Goal: Task Accomplishment & Management: Manage account settings

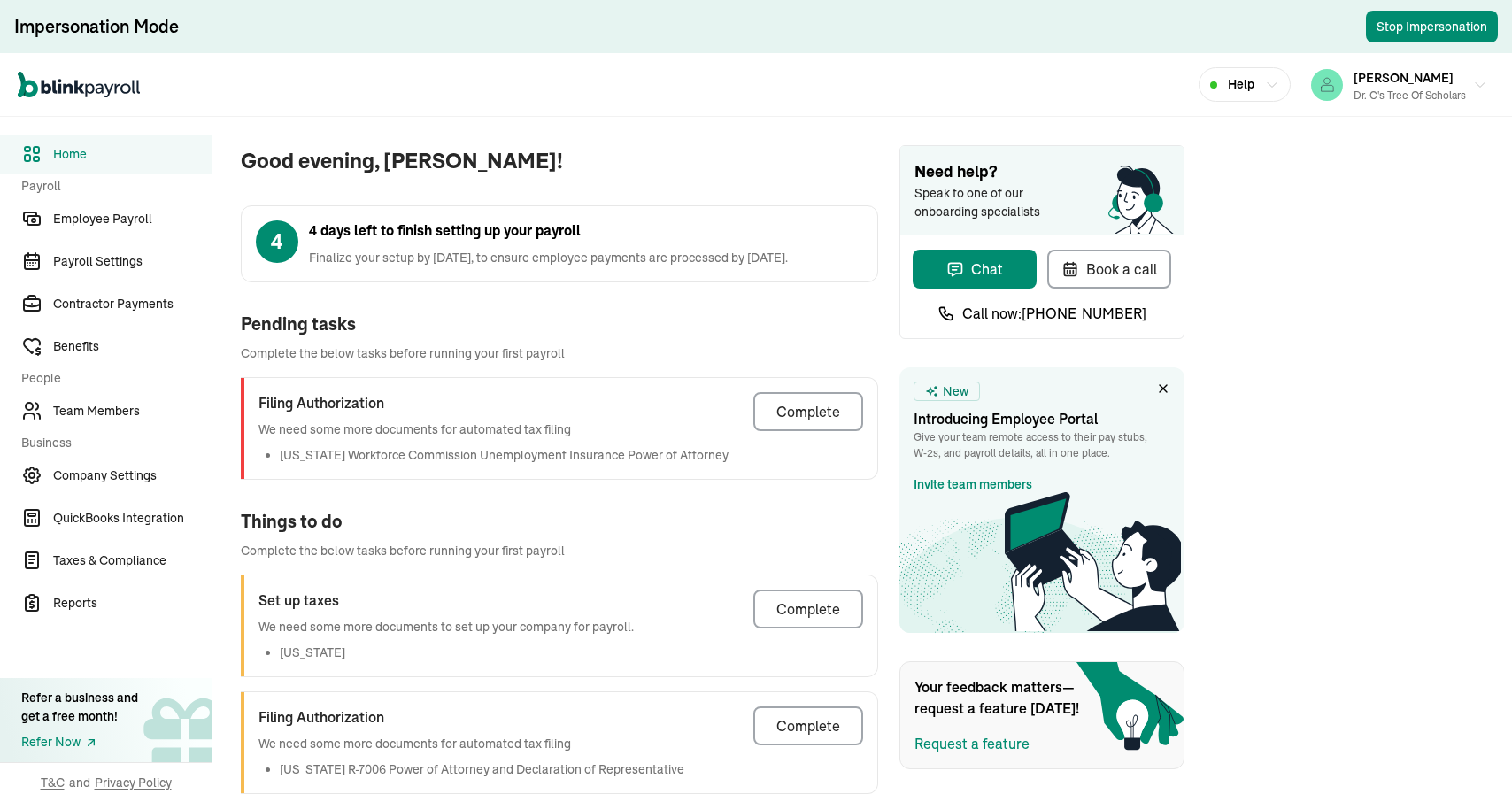
scroll to position [21, 0]
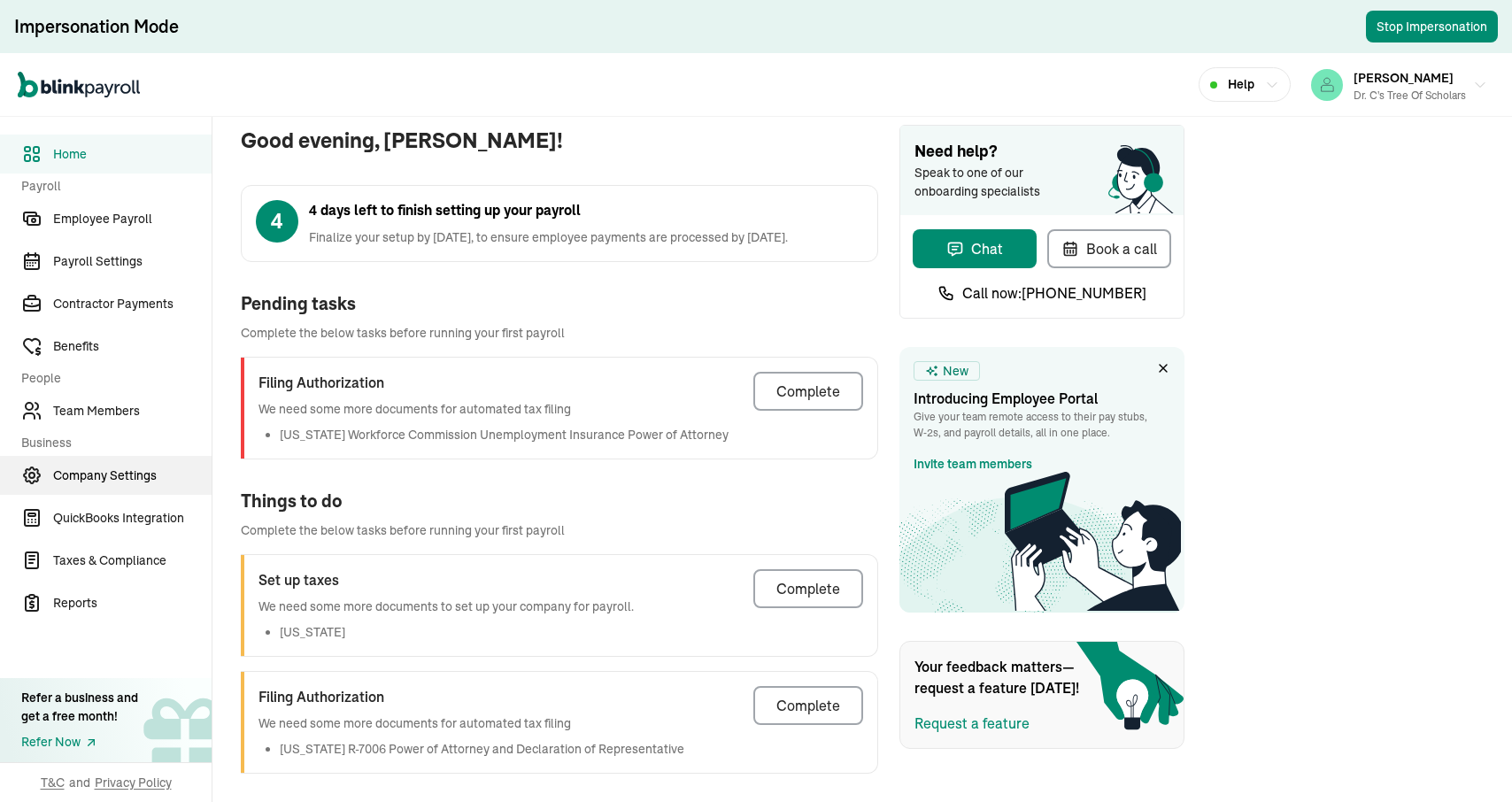
click at [93, 494] on link "Company Settings" at bounding box center [106, 476] width 212 height 39
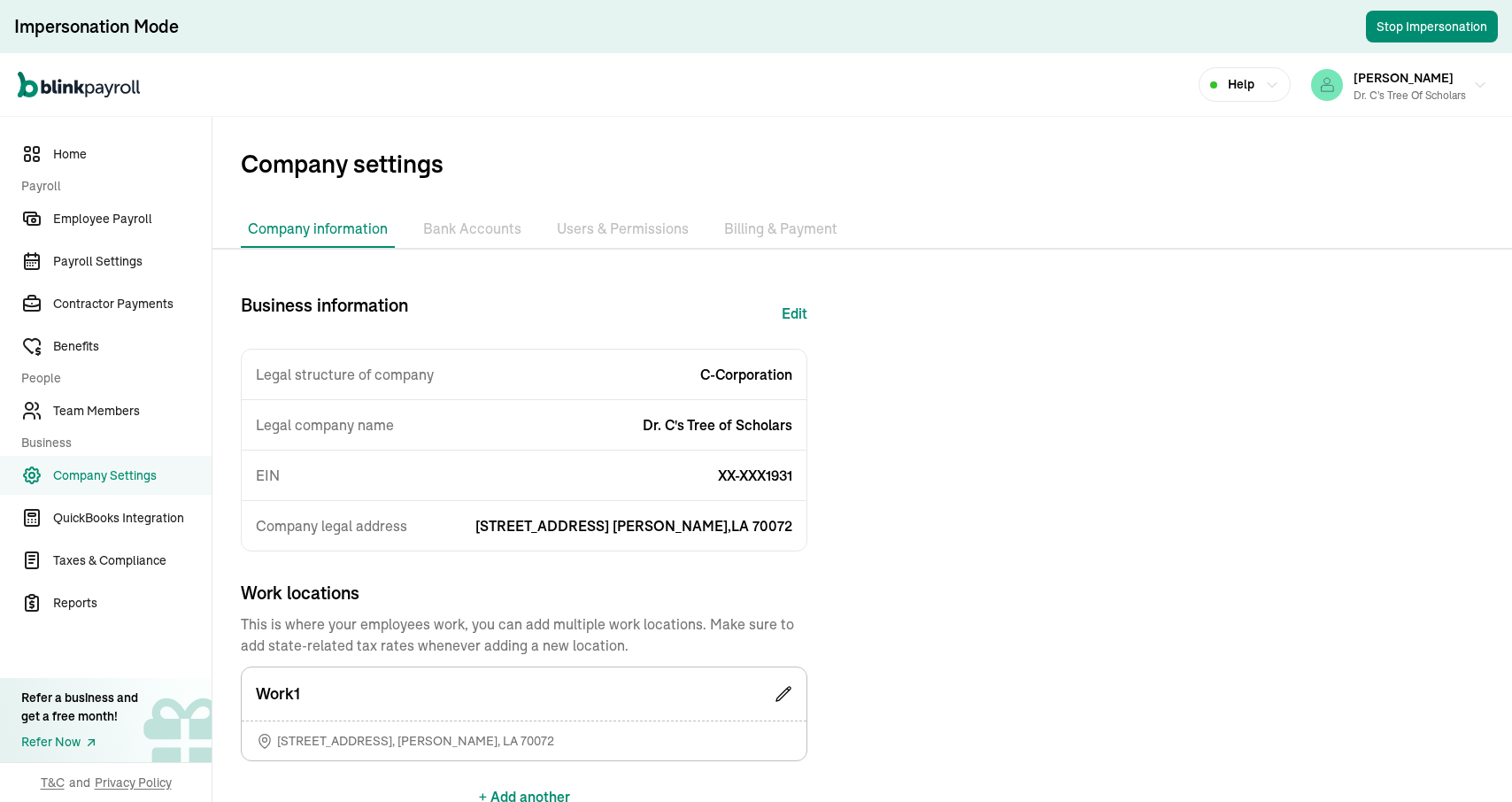
scroll to position [39, 0]
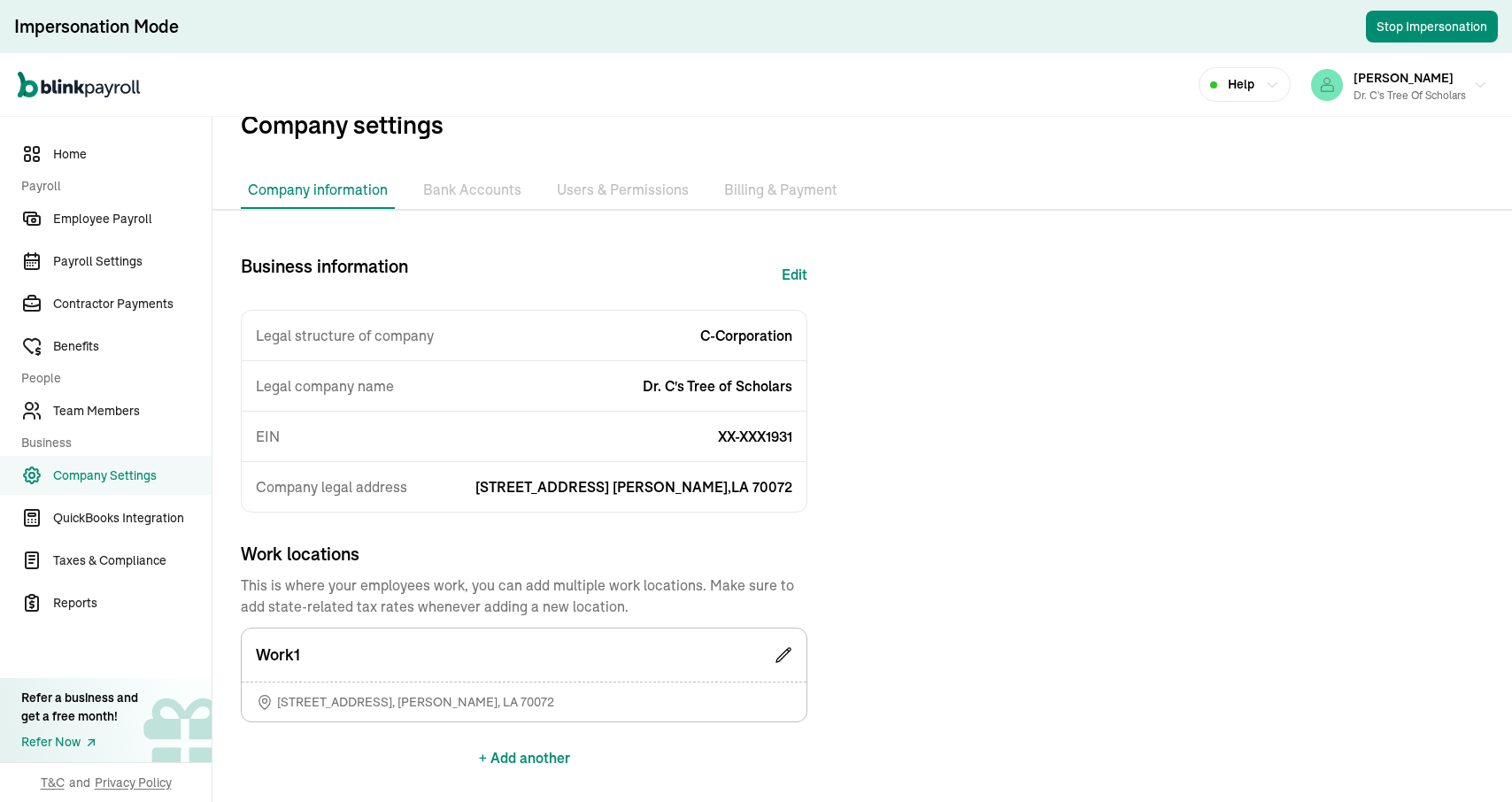
click at [795, 283] on button "Edit" at bounding box center [794, 274] width 25 height 42
select select "C-Corporation"
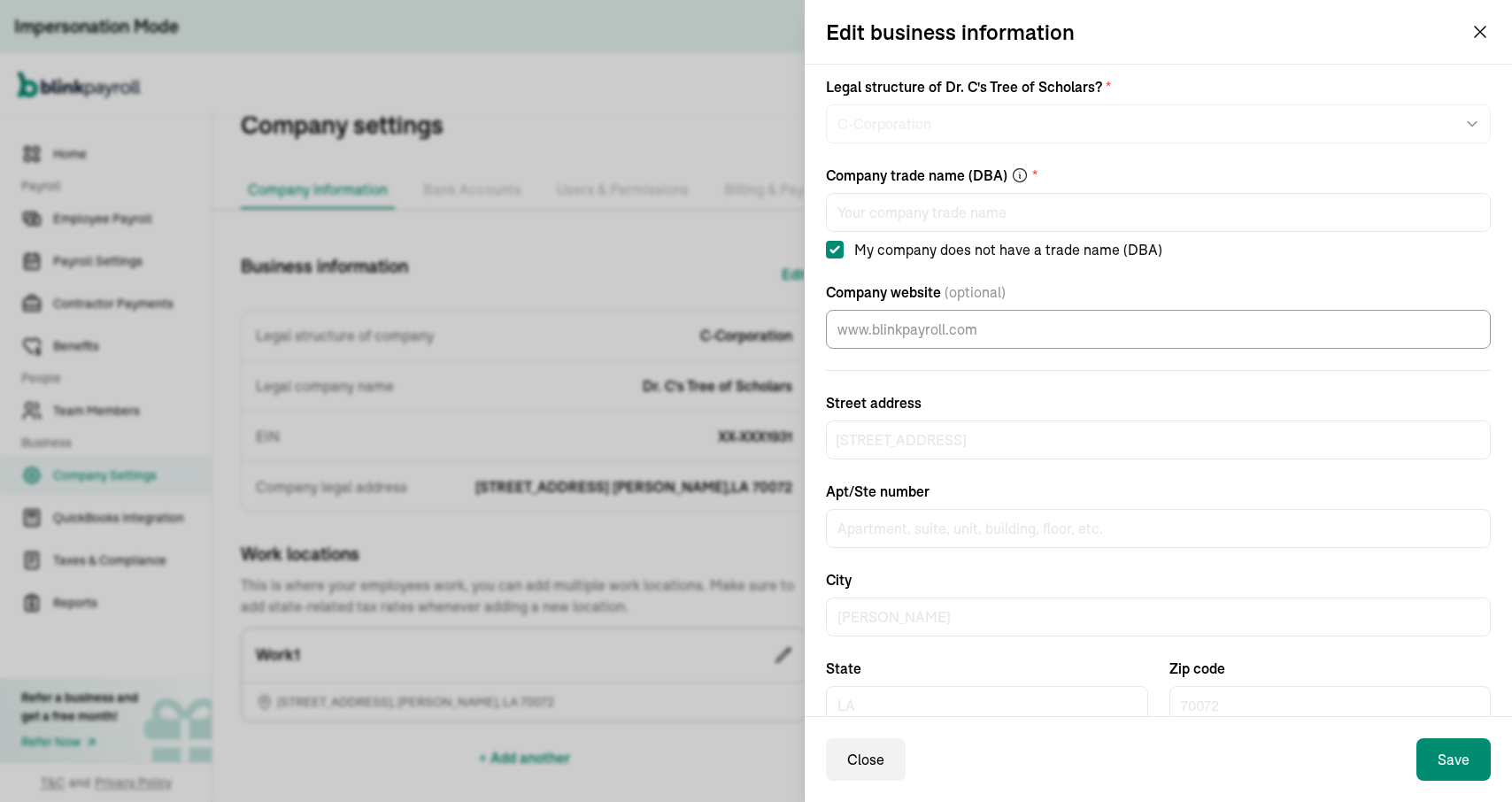
scroll to position [142, 0]
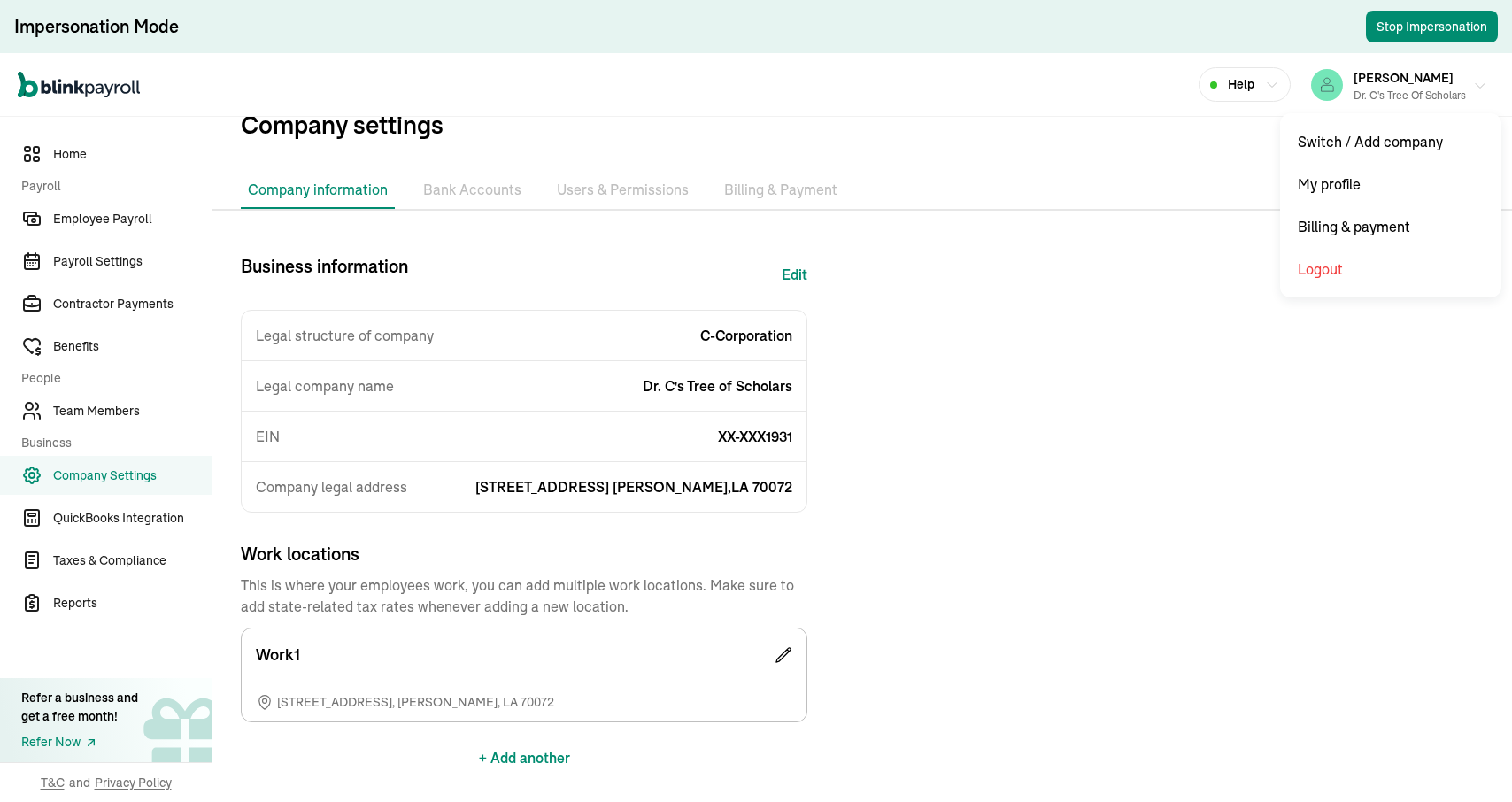
click at [1392, 72] on span "[PERSON_NAME]" at bounding box center [1403, 78] width 100 height 16
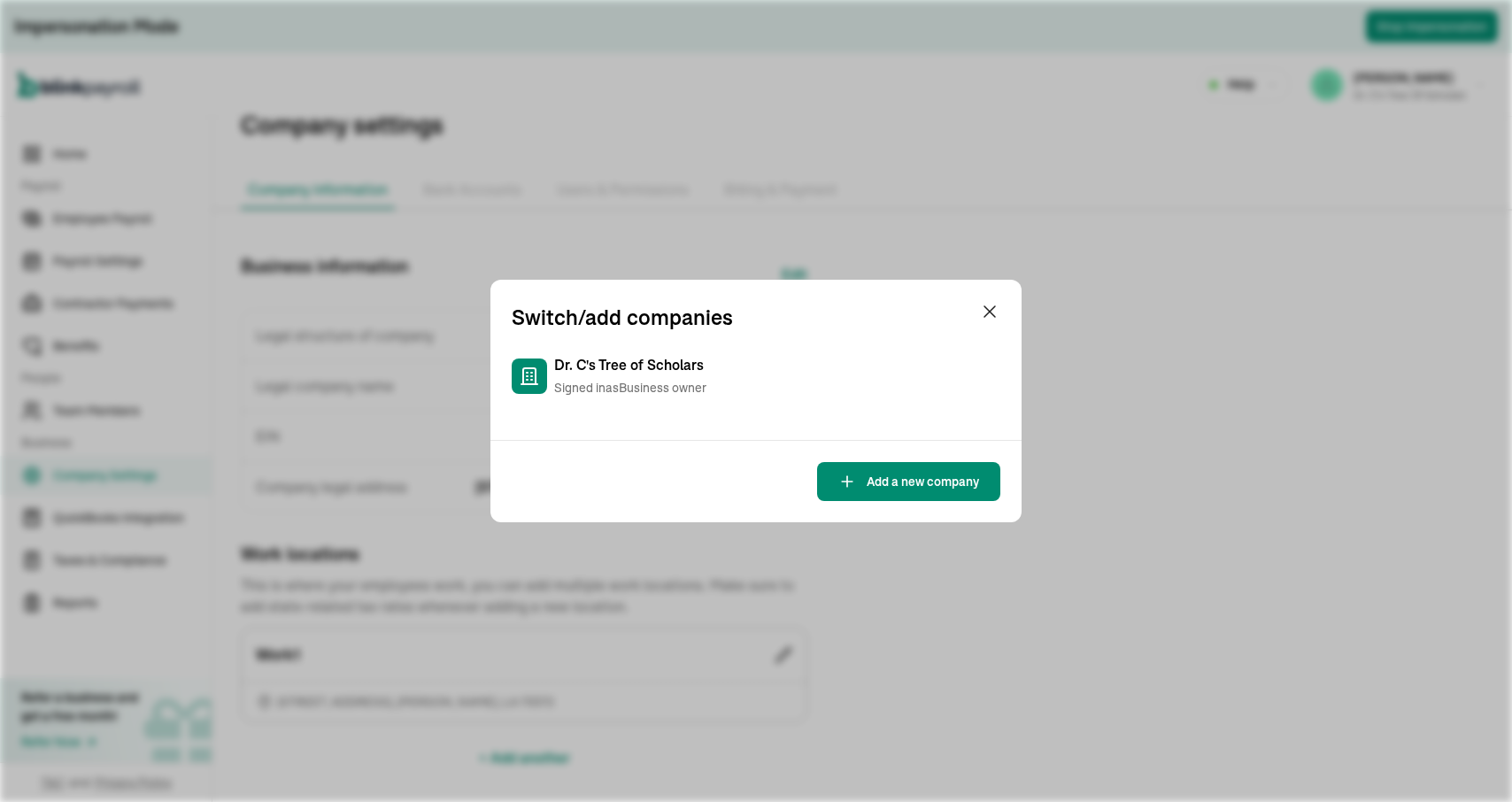
click at [1213, 220] on div "Switch/add companies Dr. C's Tree of Scholars Signed in as Business owner Add a…" at bounding box center [756, 401] width 1512 height 802
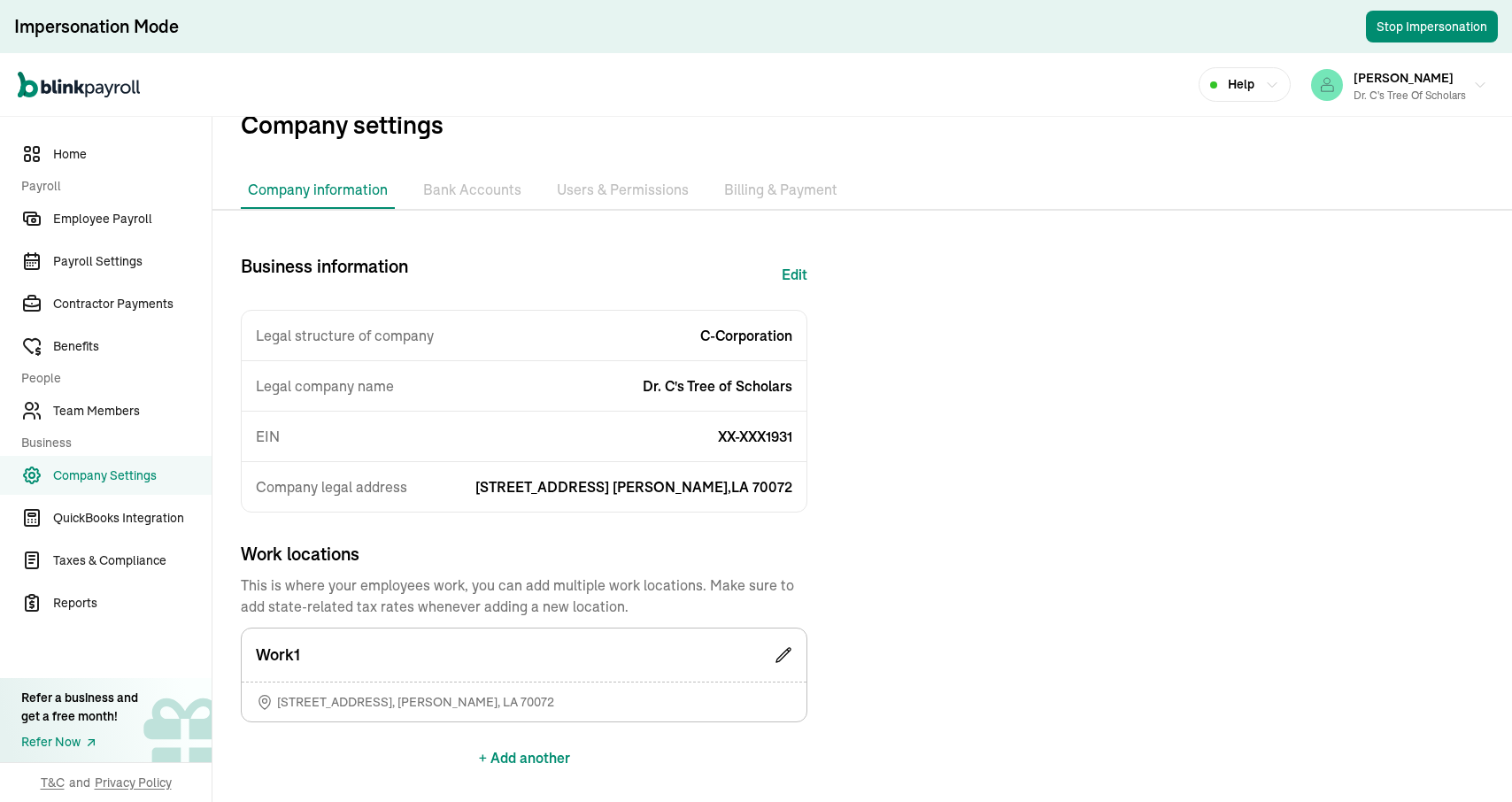
click at [1393, 102] on div "Dr. C's Tree of Scholars" at bounding box center [1410, 96] width 112 height 16
click at [624, 186] on li "Users & Permissions" at bounding box center [623, 190] width 146 height 37
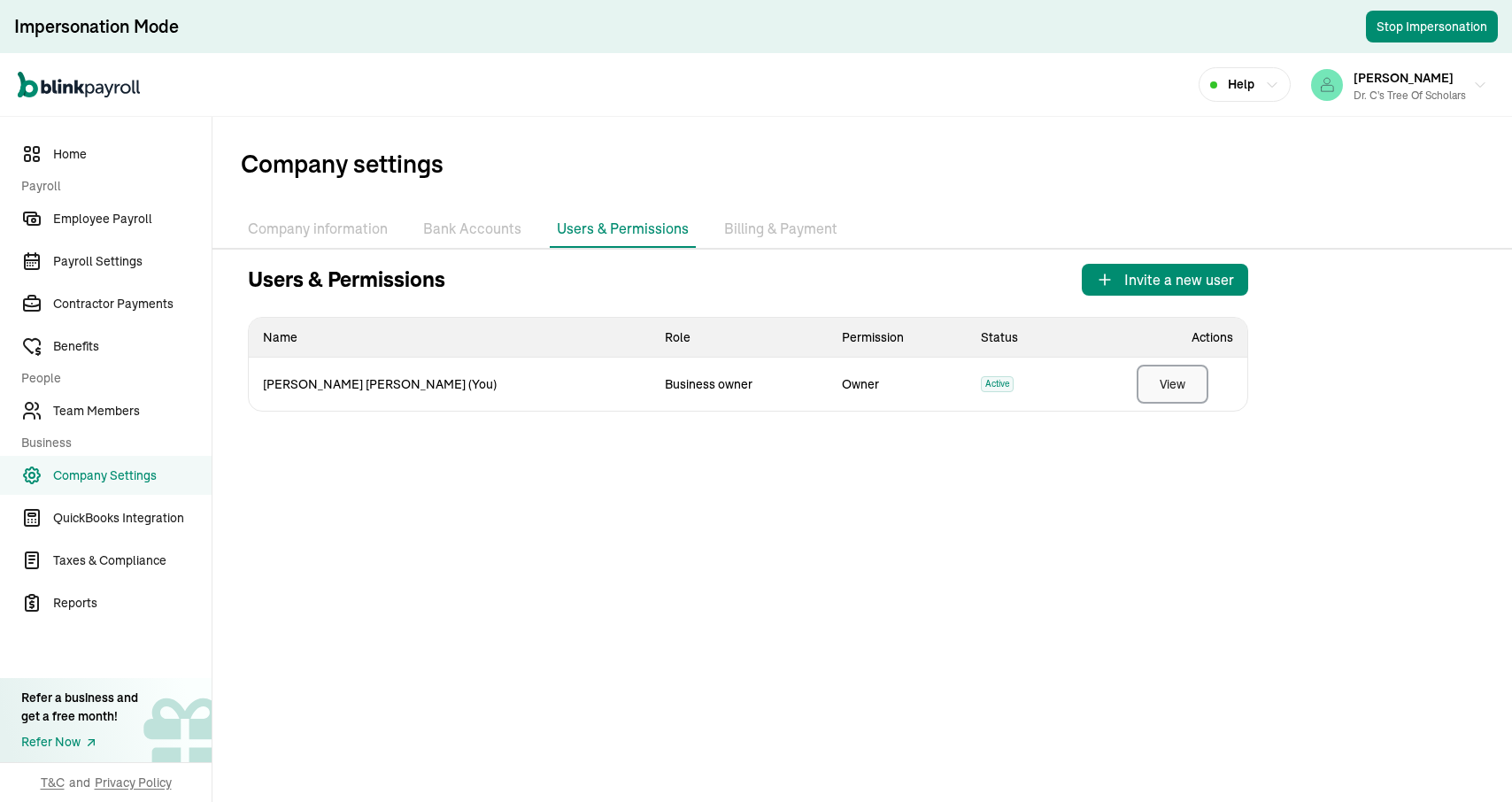
click at [1164, 393] on div "View" at bounding box center [1172, 384] width 25 height 18
click at [111, 408] on span "Team Members" at bounding box center [132, 411] width 158 height 19
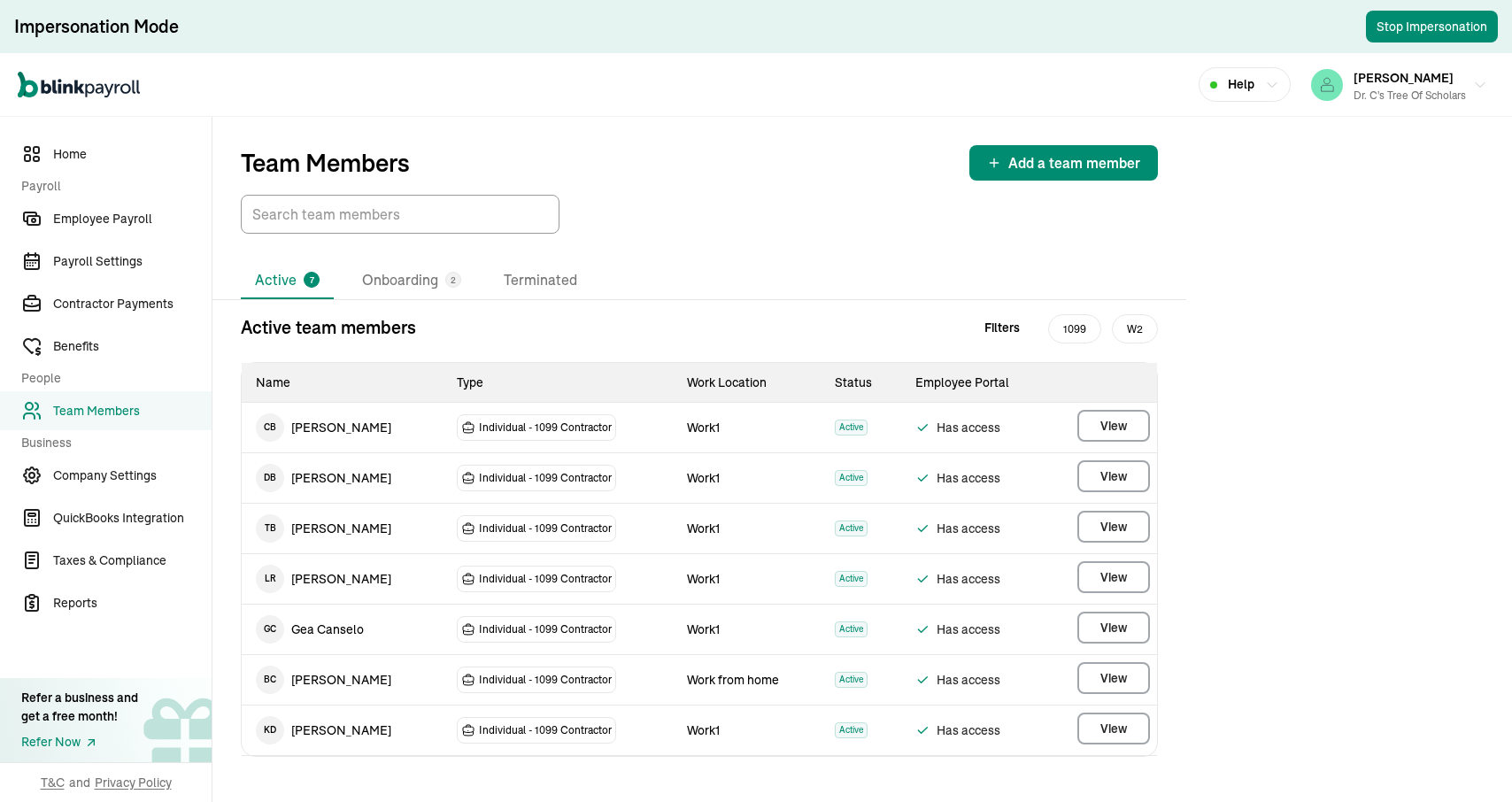
scroll to position [11, 0]
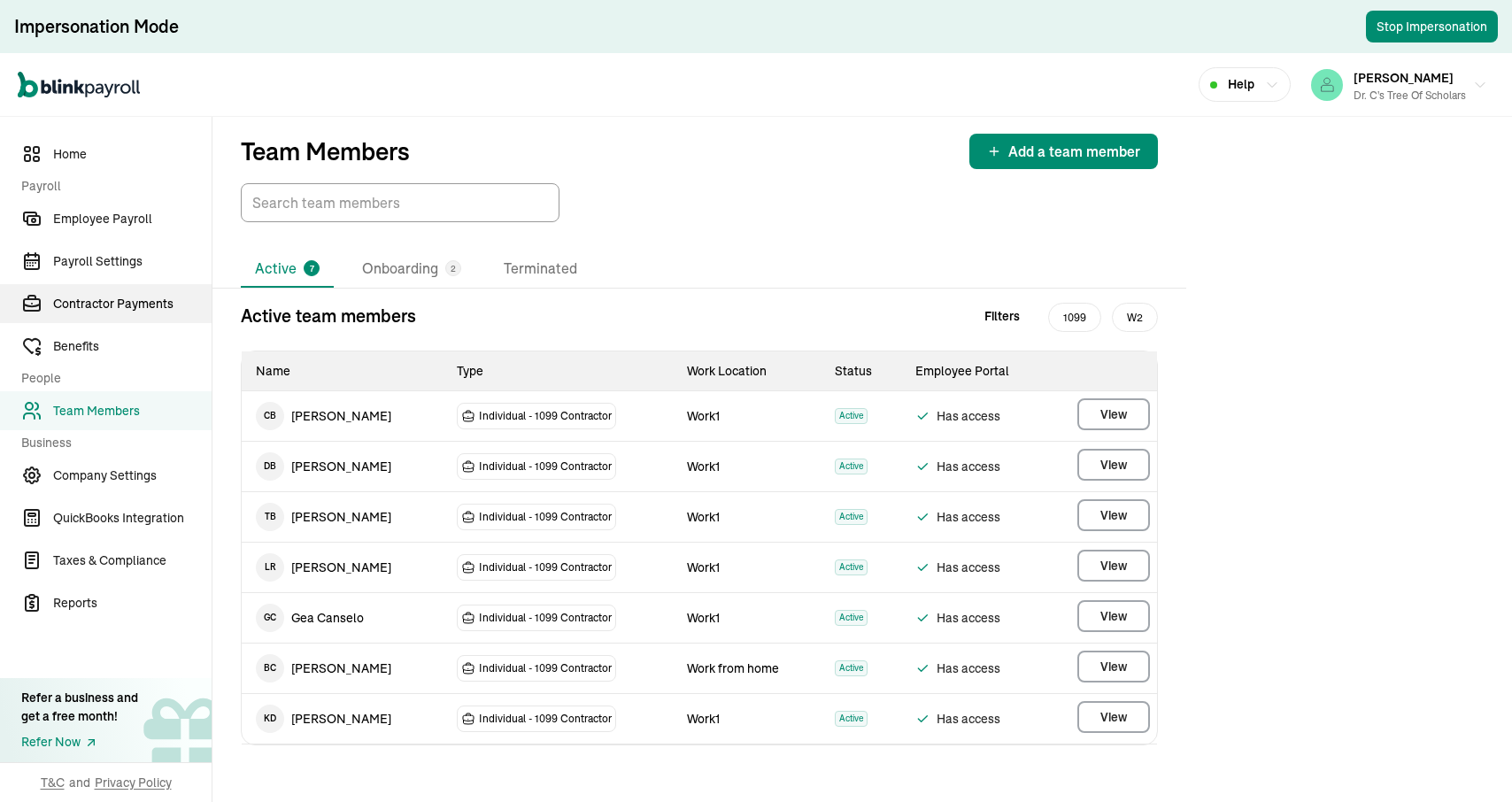
click at [105, 297] on span "Contractor Payments" at bounding box center [132, 304] width 158 height 19
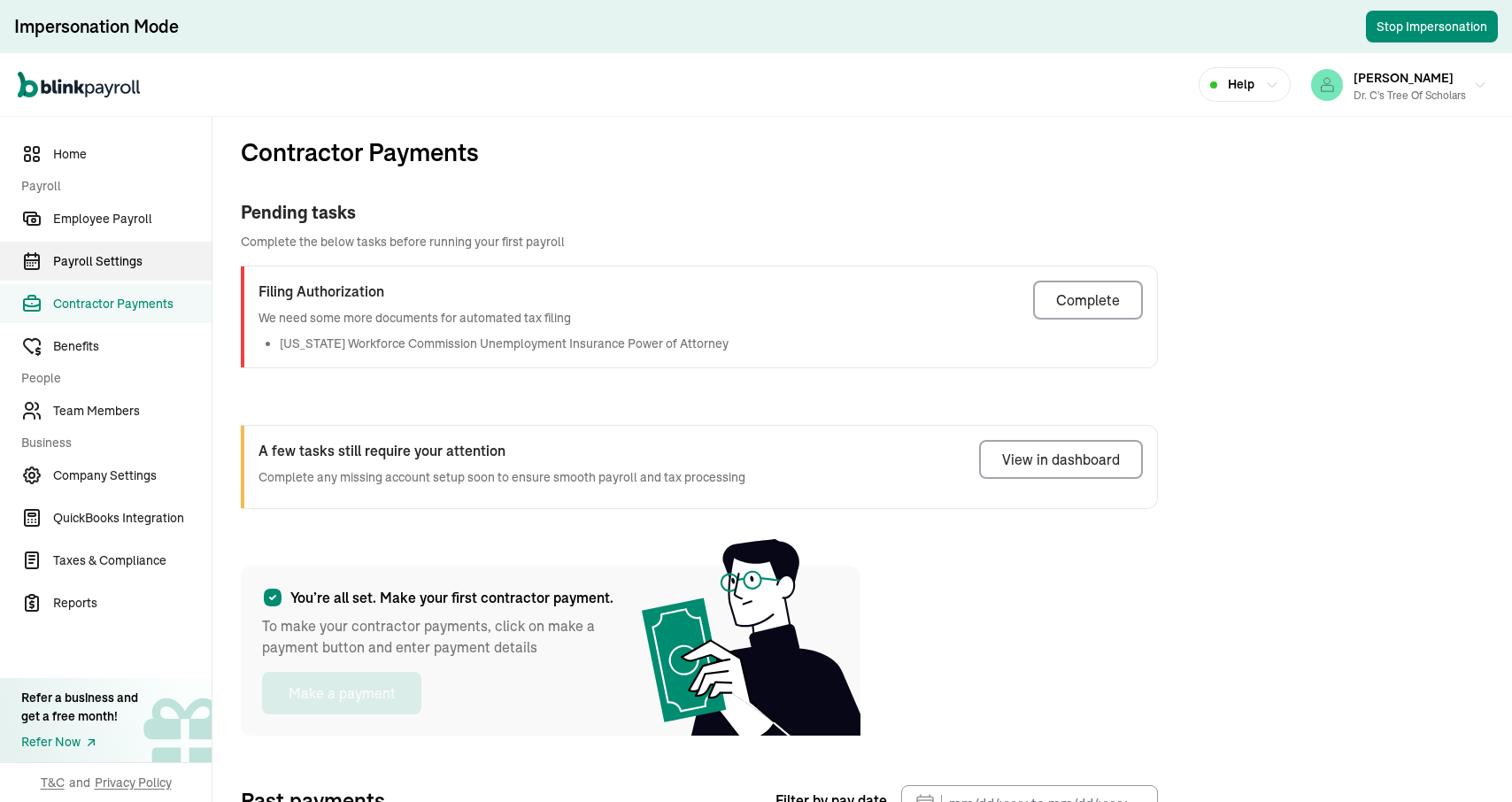
click at [99, 257] on span "Payroll Settings" at bounding box center [132, 261] width 158 height 19
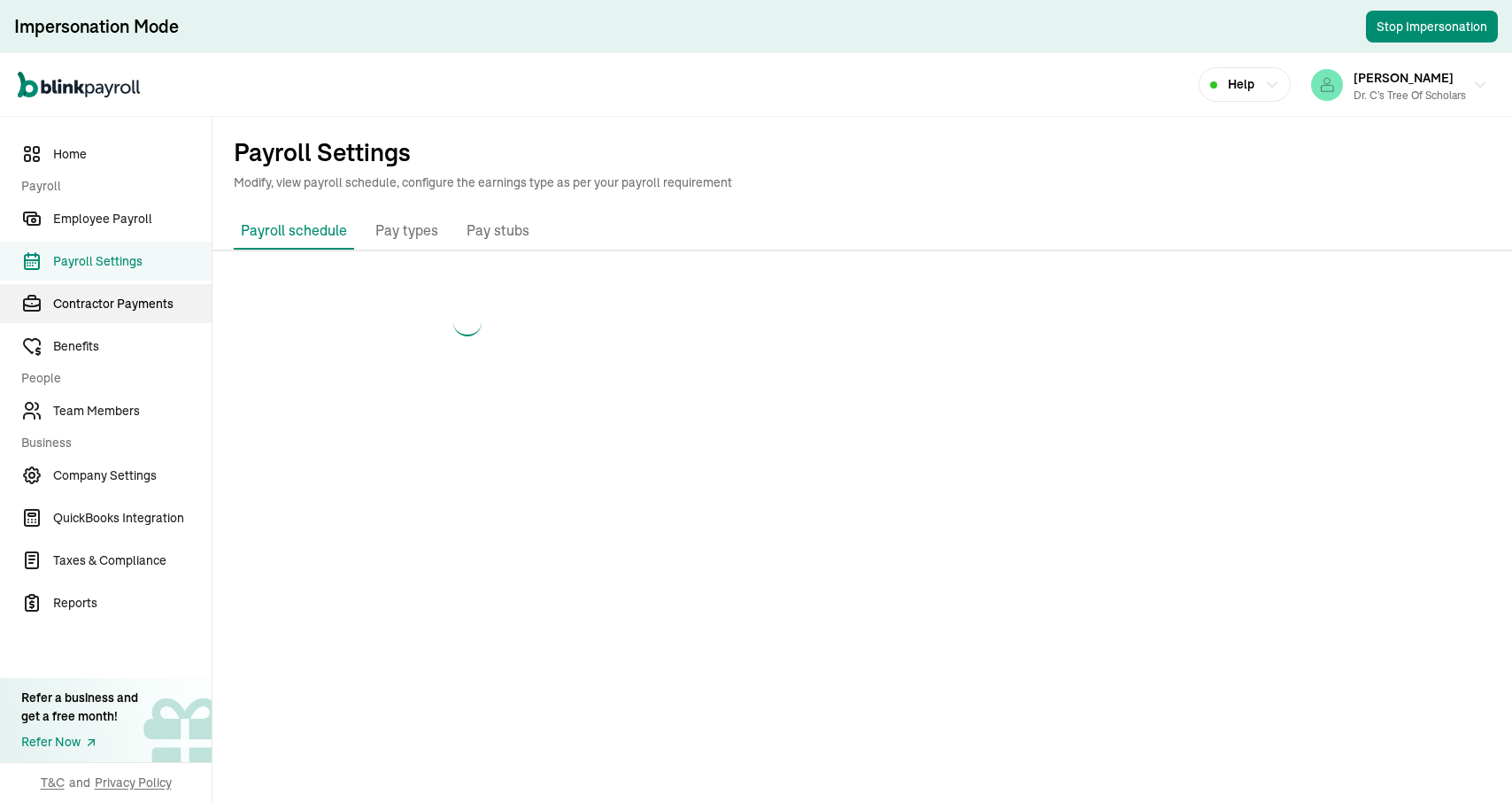
click at [88, 301] on span "Contractor Payments" at bounding box center [132, 304] width 158 height 19
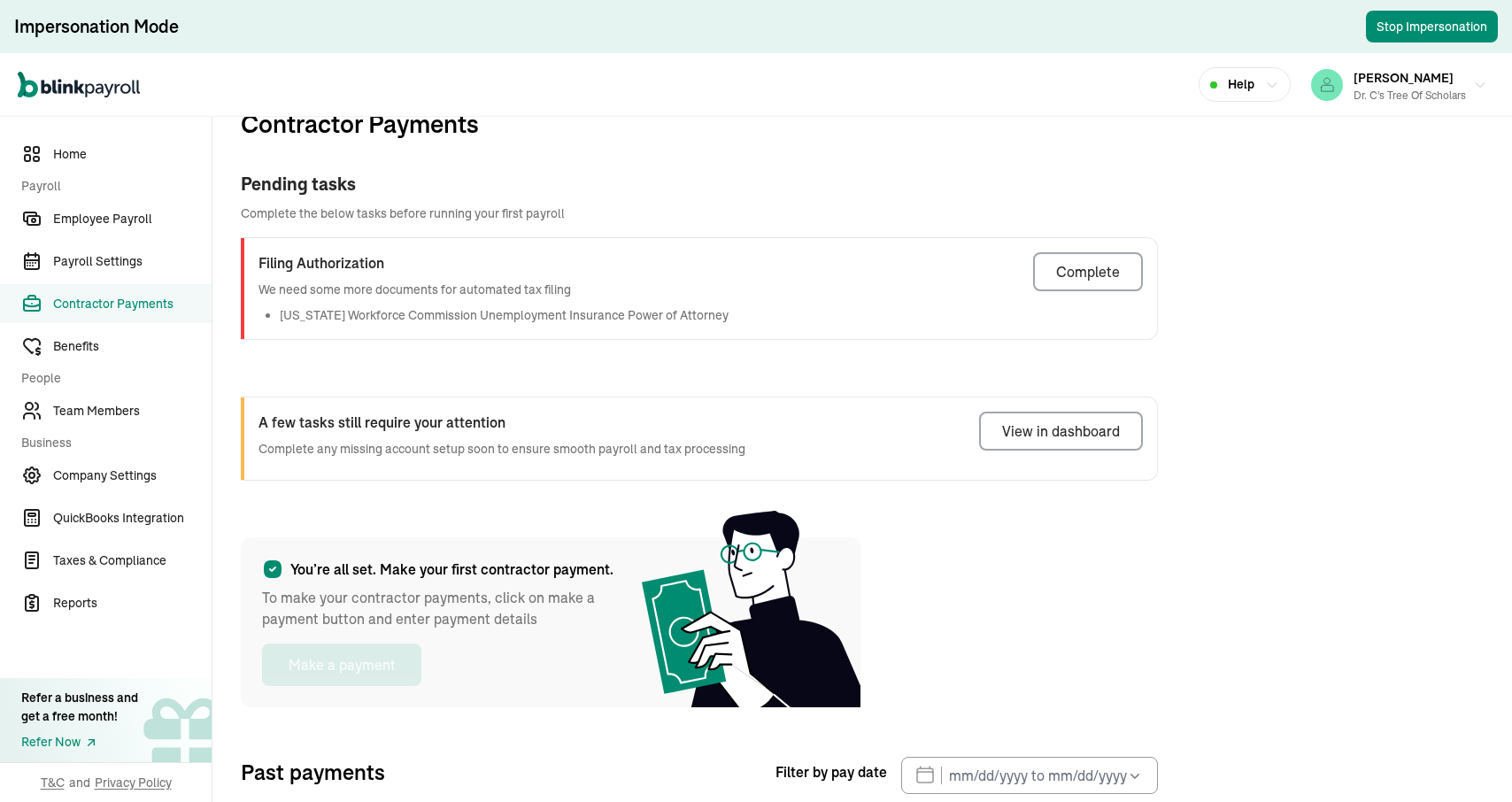
scroll to position [22, 0]
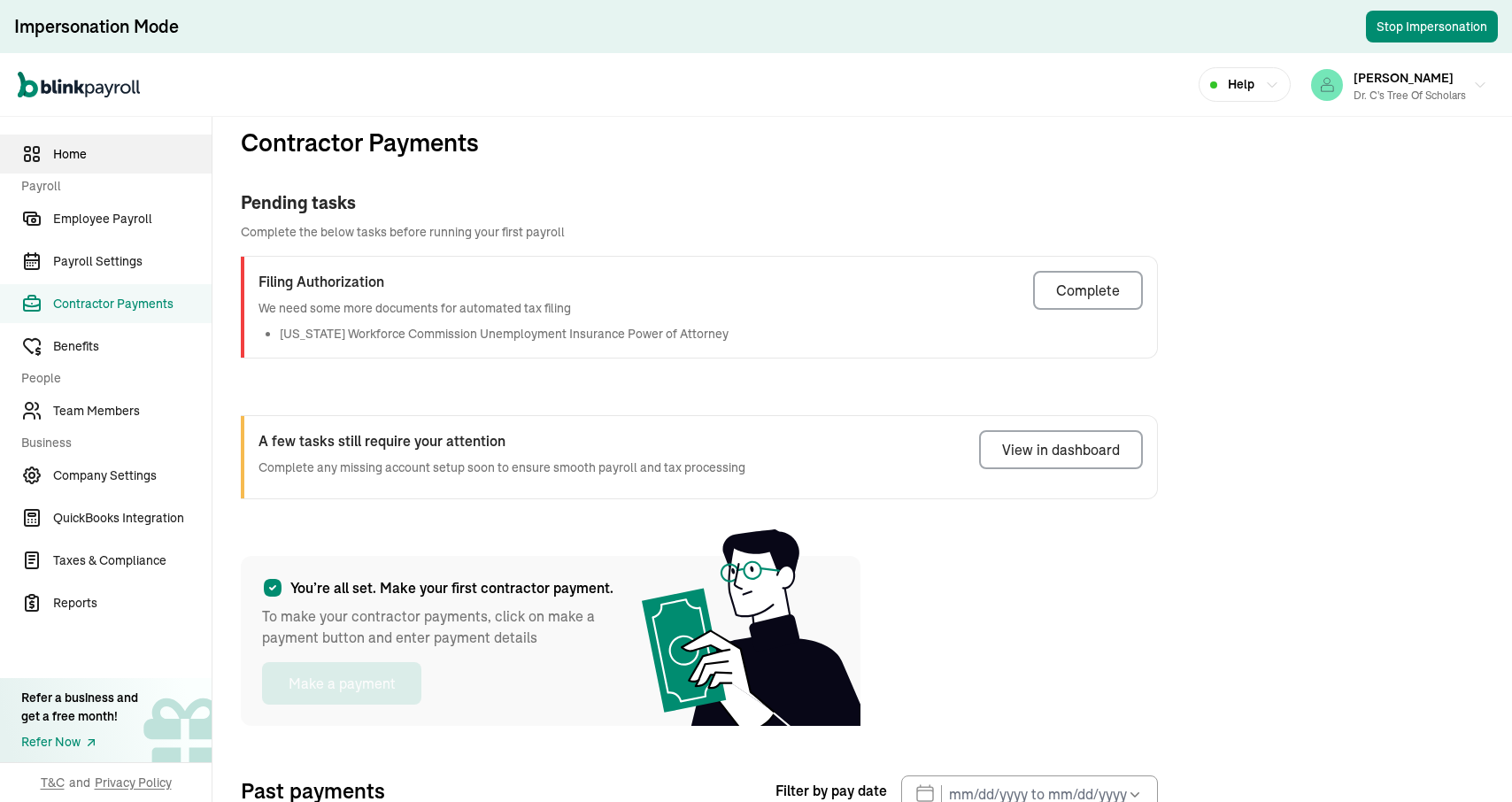
click at [67, 164] on link "Home" at bounding box center [106, 155] width 212 height 39
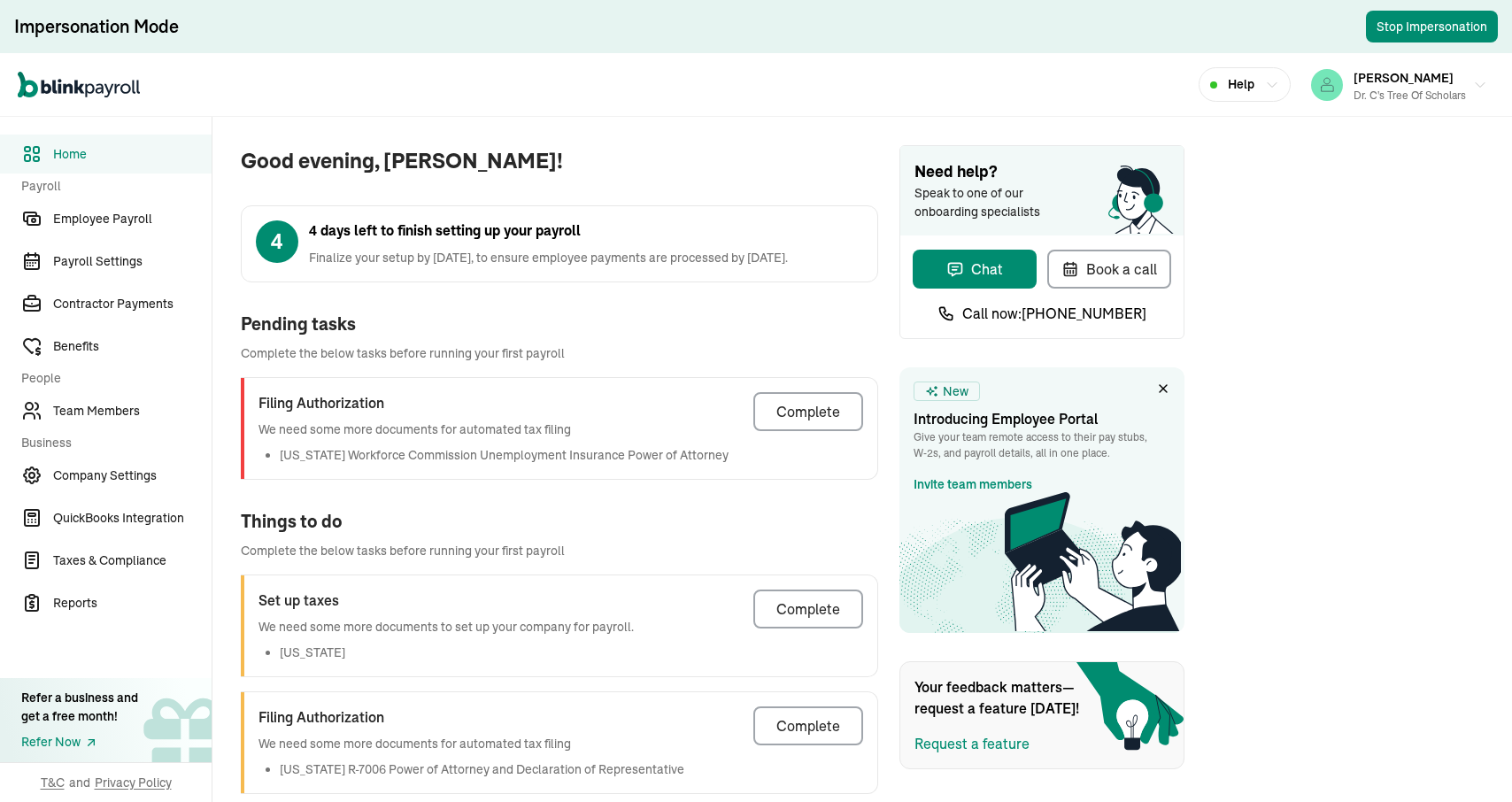
scroll to position [21, 0]
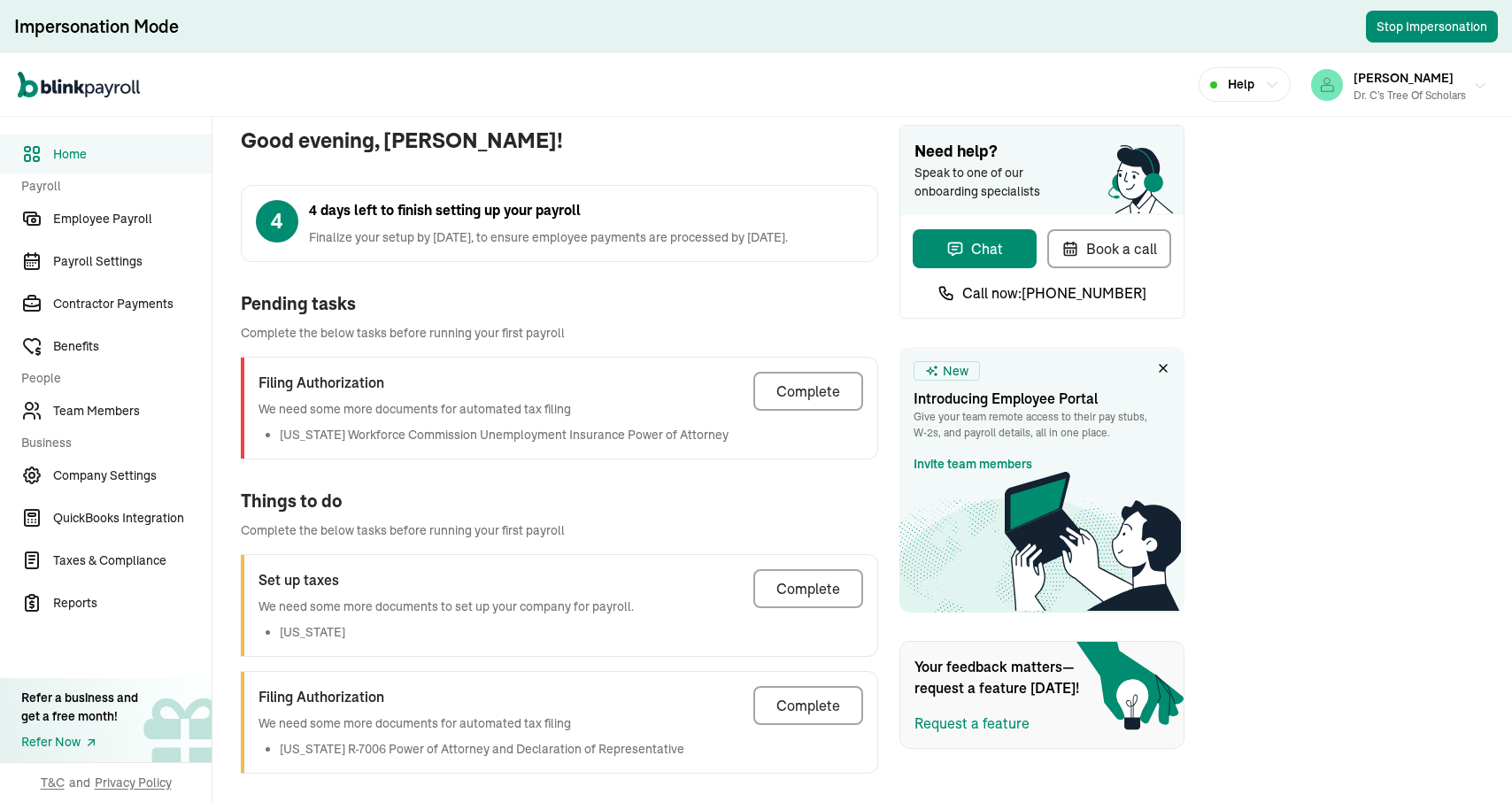
click at [1390, 97] on div "Dr. C's Tree of Scholars" at bounding box center [1410, 96] width 112 height 16
click at [88, 231] on link "Employee Payroll" at bounding box center [106, 219] width 212 height 39
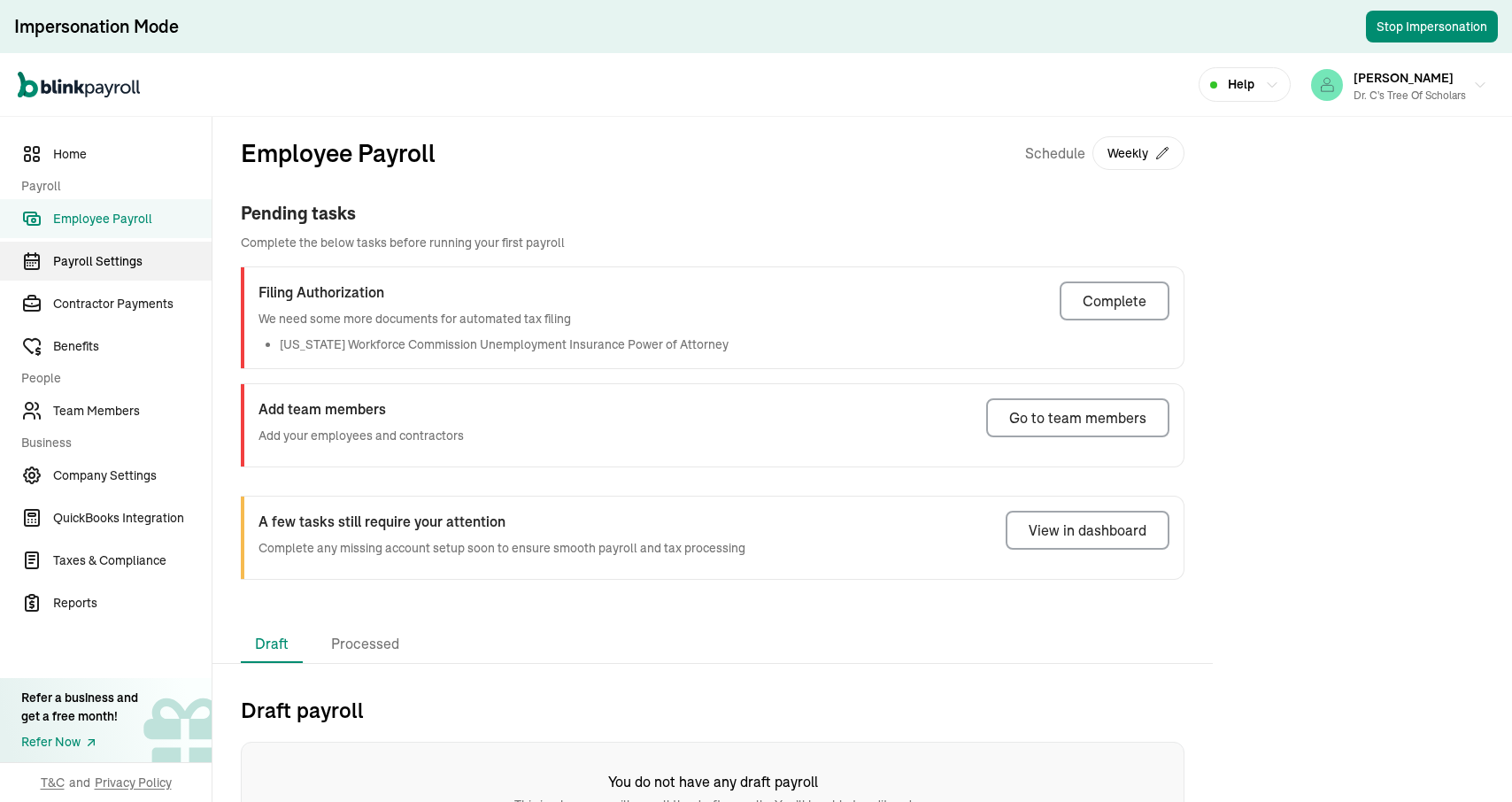
click at [89, 267] on span "Payroll Settings" at bounding box center [132, 261] width 158 height 19
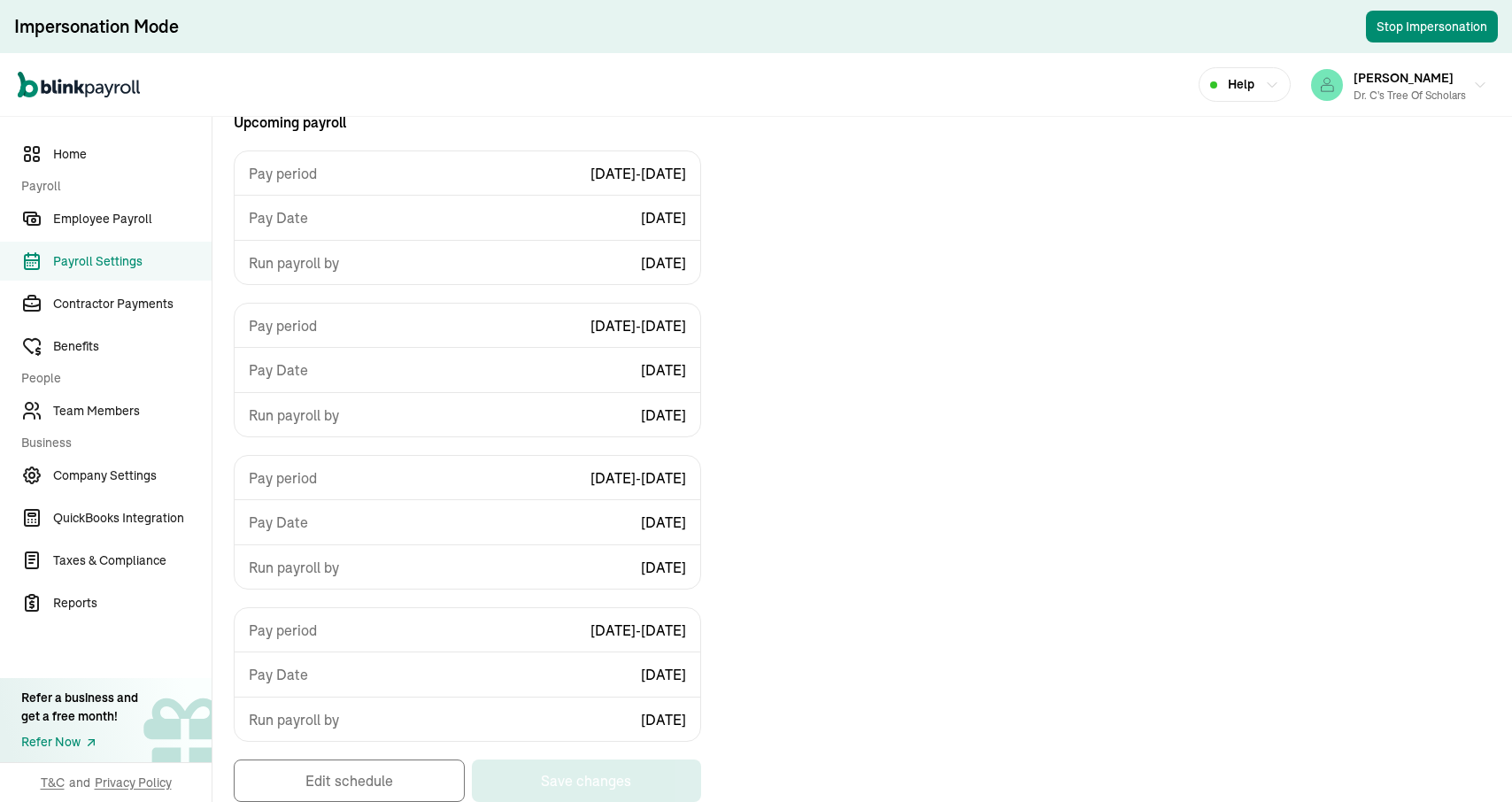
scroll to position [230, 0]
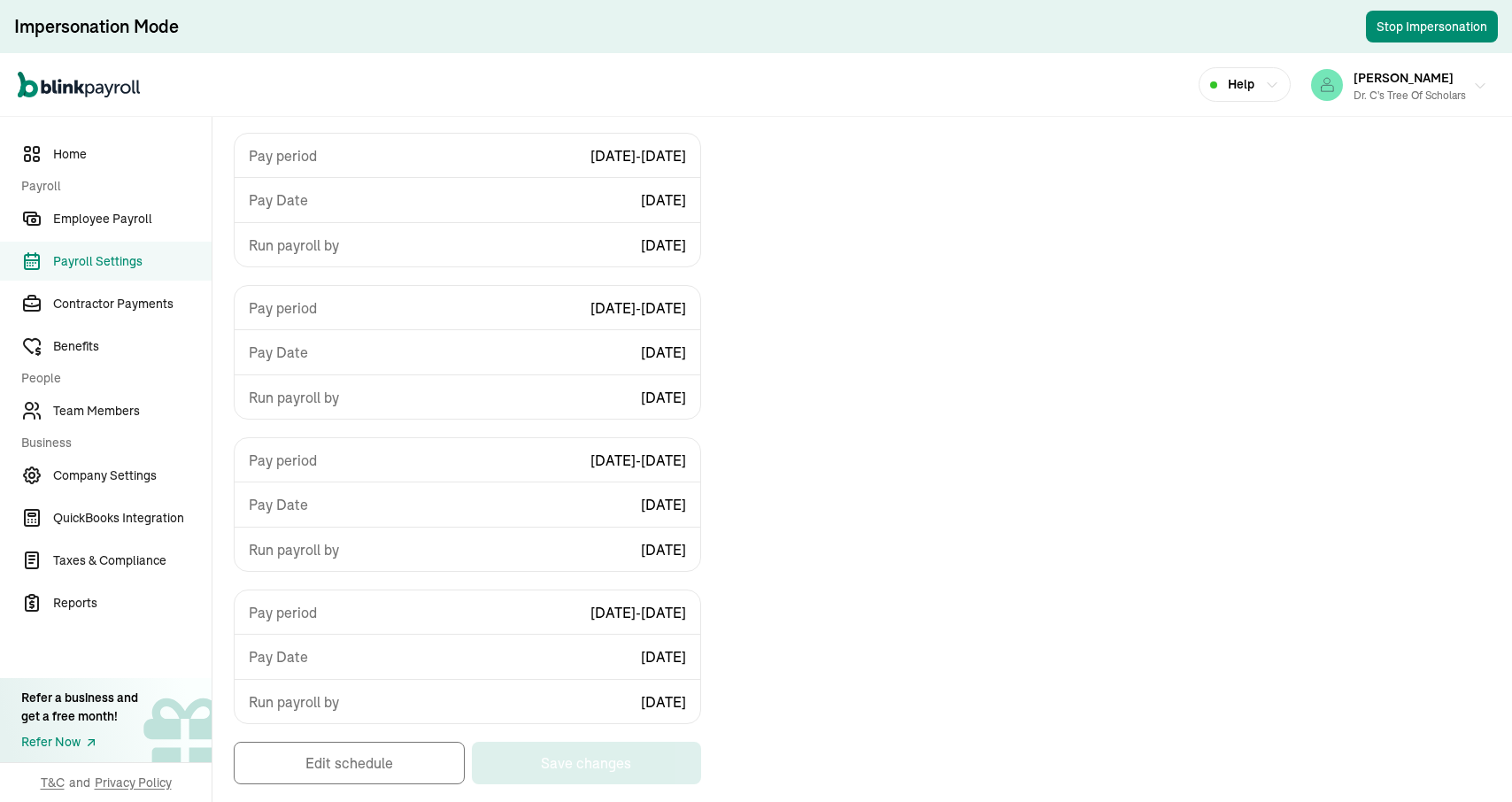
click at [1377, 101] on div "Dr. C's Tree of Scholars" at bounding box center [1410, 96] width 112 height 16
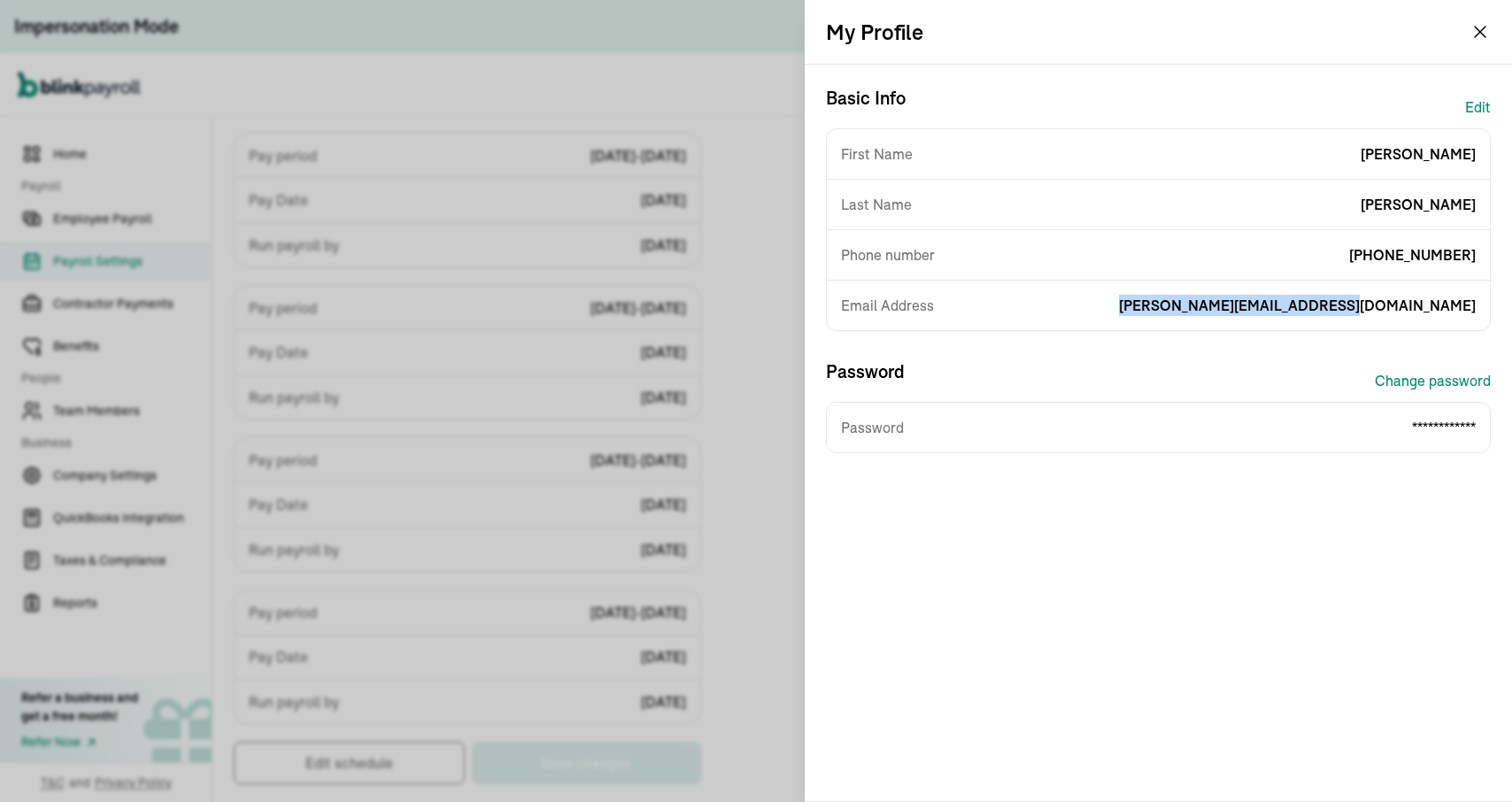
drag, startPoint x: 1259, startPoint y: 310, endPoint x: 1500, endPoint y: 320, distance: 241.2
click at [1500, 320] on div "**********" at bounding box center [1158, 433] width 707 height 736
copy span "[PERSON_NAME][EMAIL_ADDRESS][DOMAIN_NAME]"
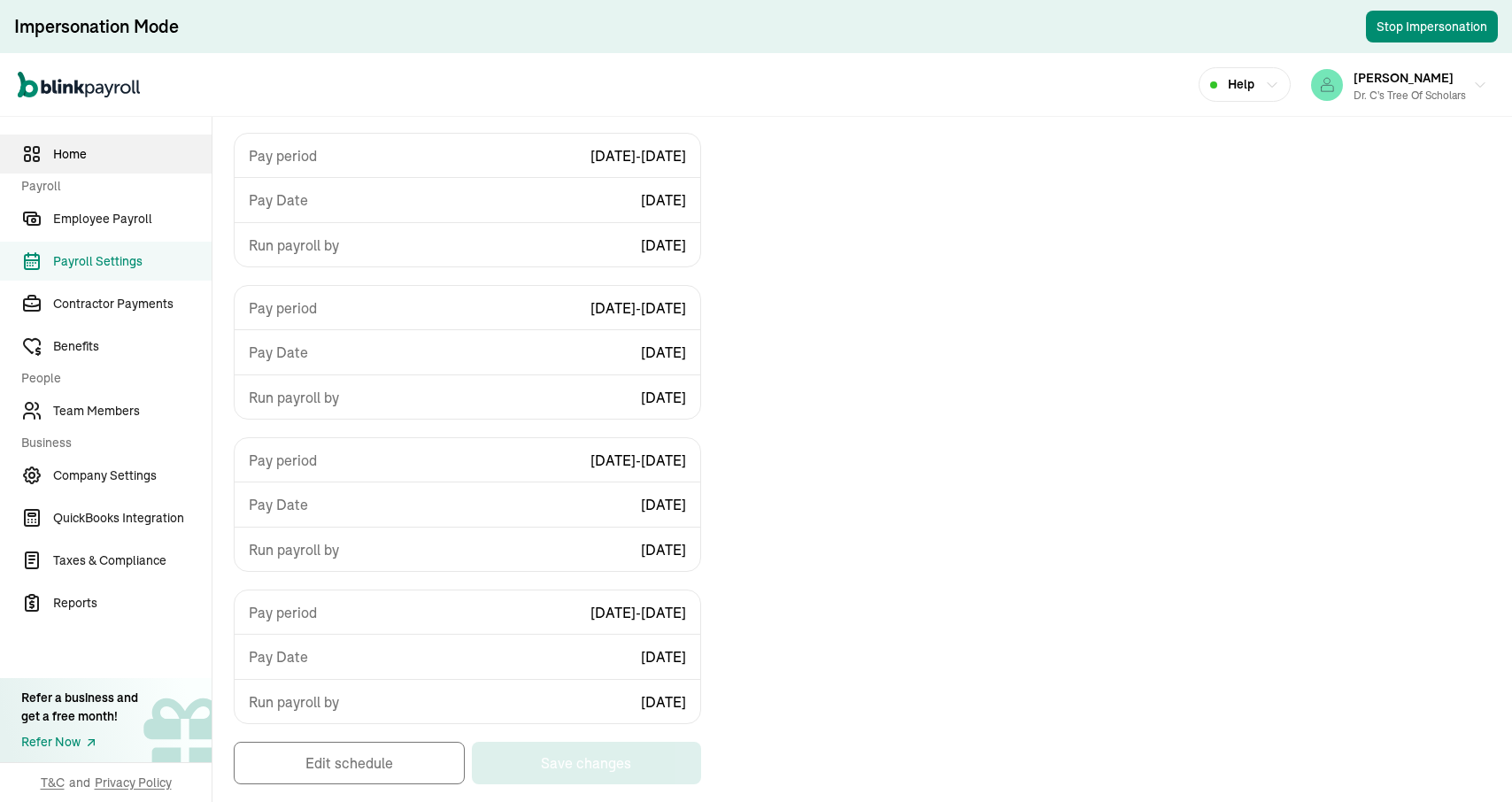
click at [103, 155] on span "Home" at bounding box center [132, 155] width 158 height 19
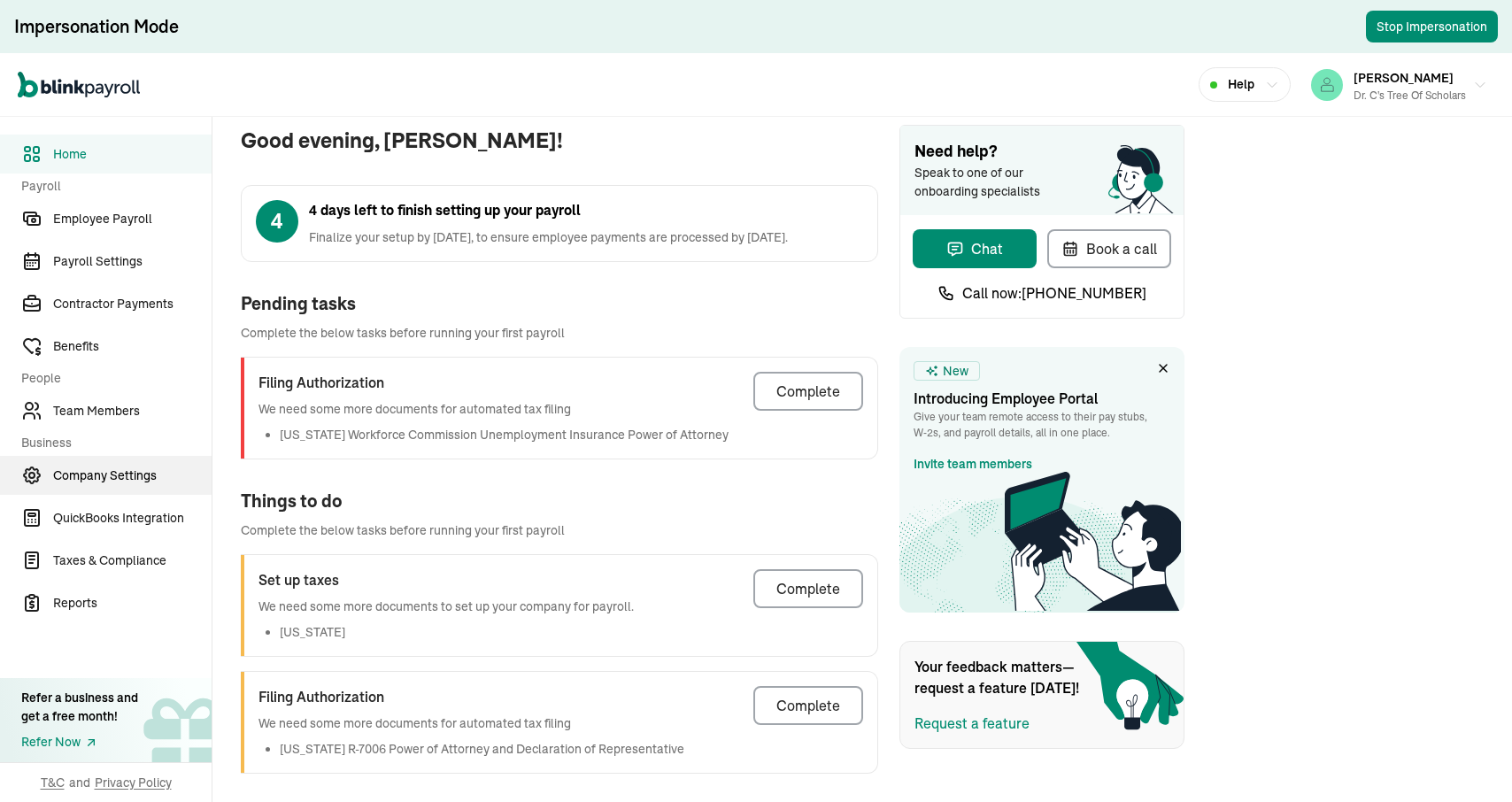
click at [85, 463] on link "Company Settings" at bounding box center [106, 476] width 212 height 39
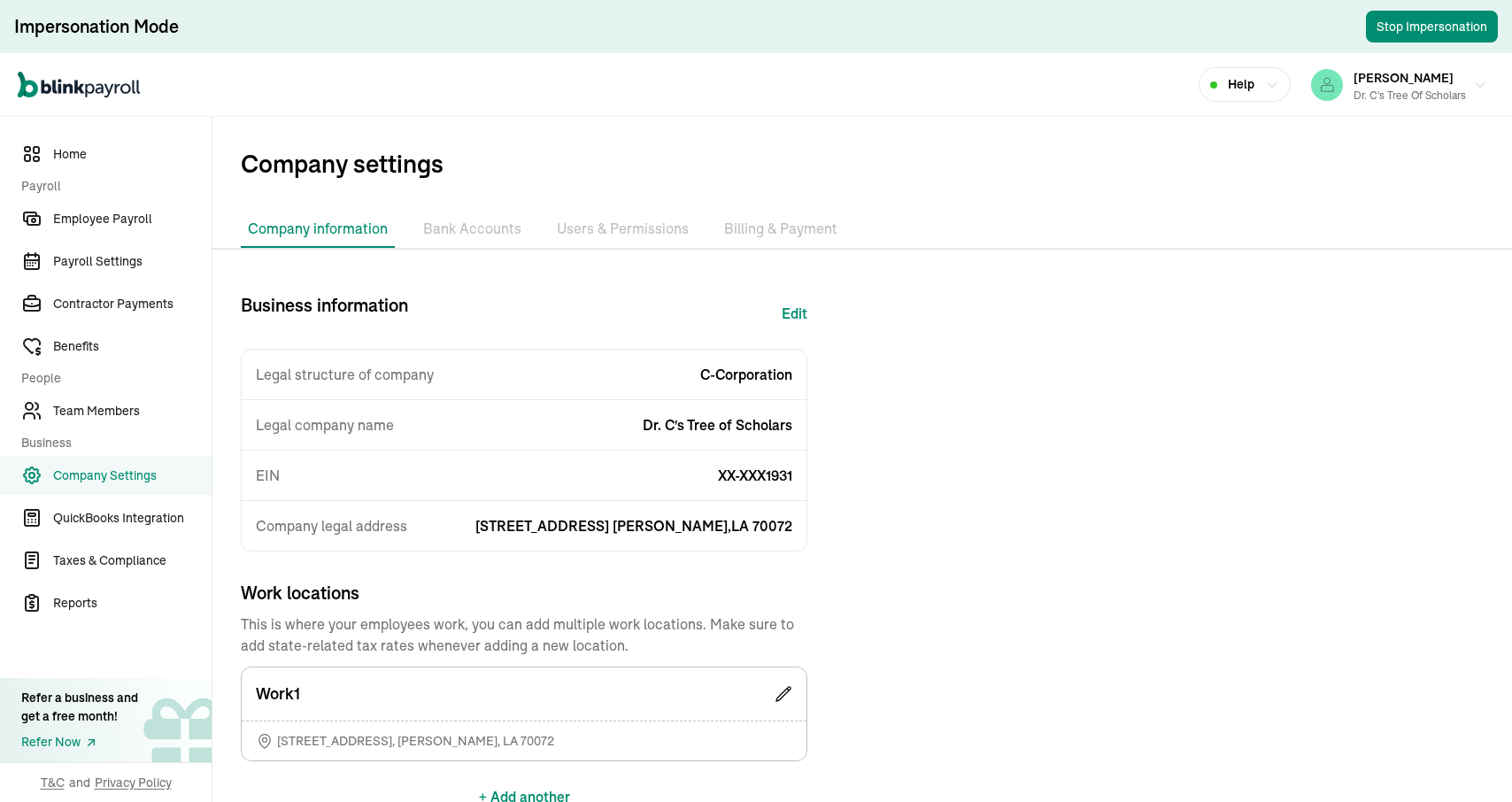
click at [798, 317] on button "Edit" at bounding box center [794, 313] width 25 height 42
select select "C-Corporation"
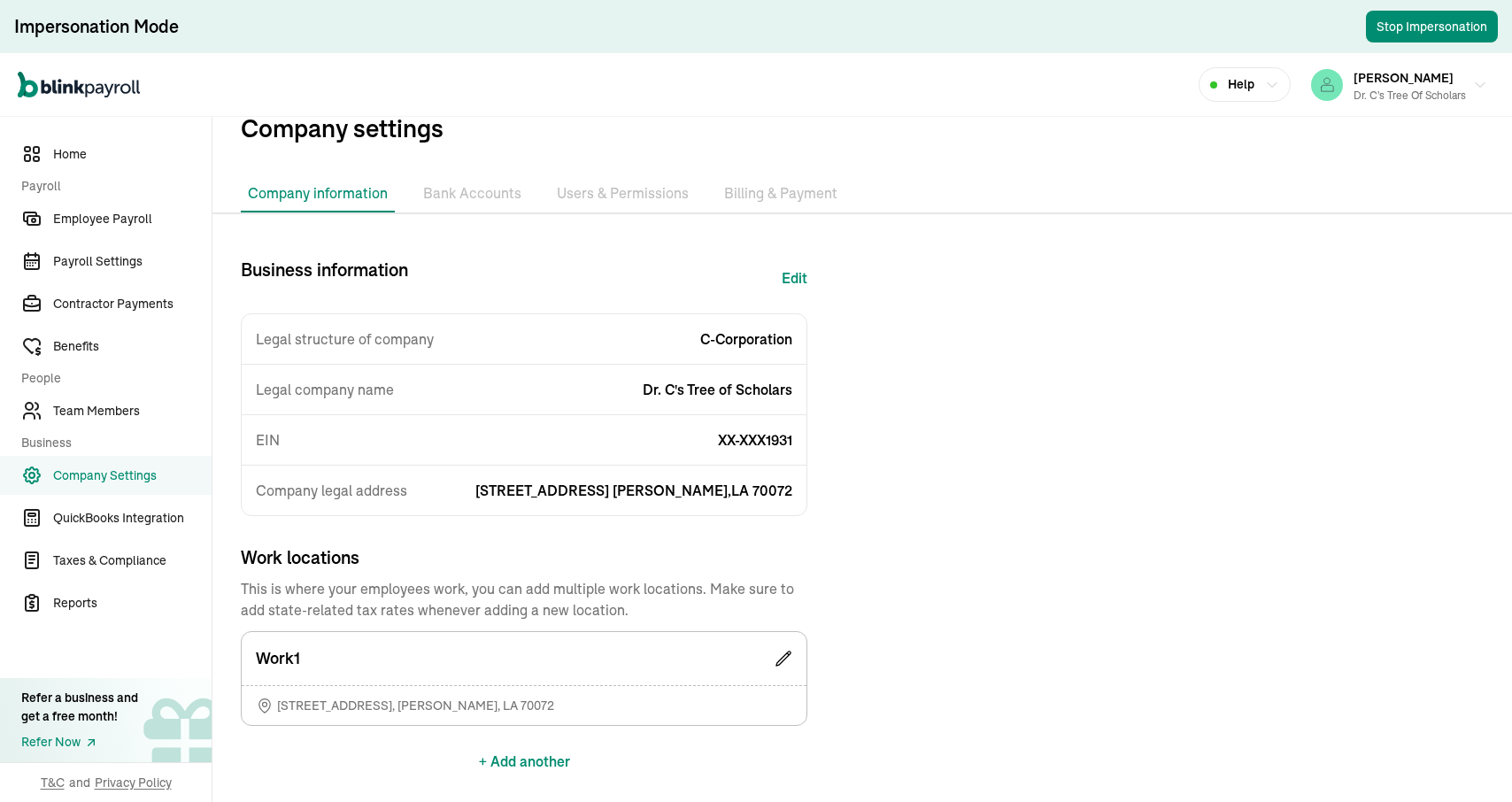
scroll to position [105, 0]
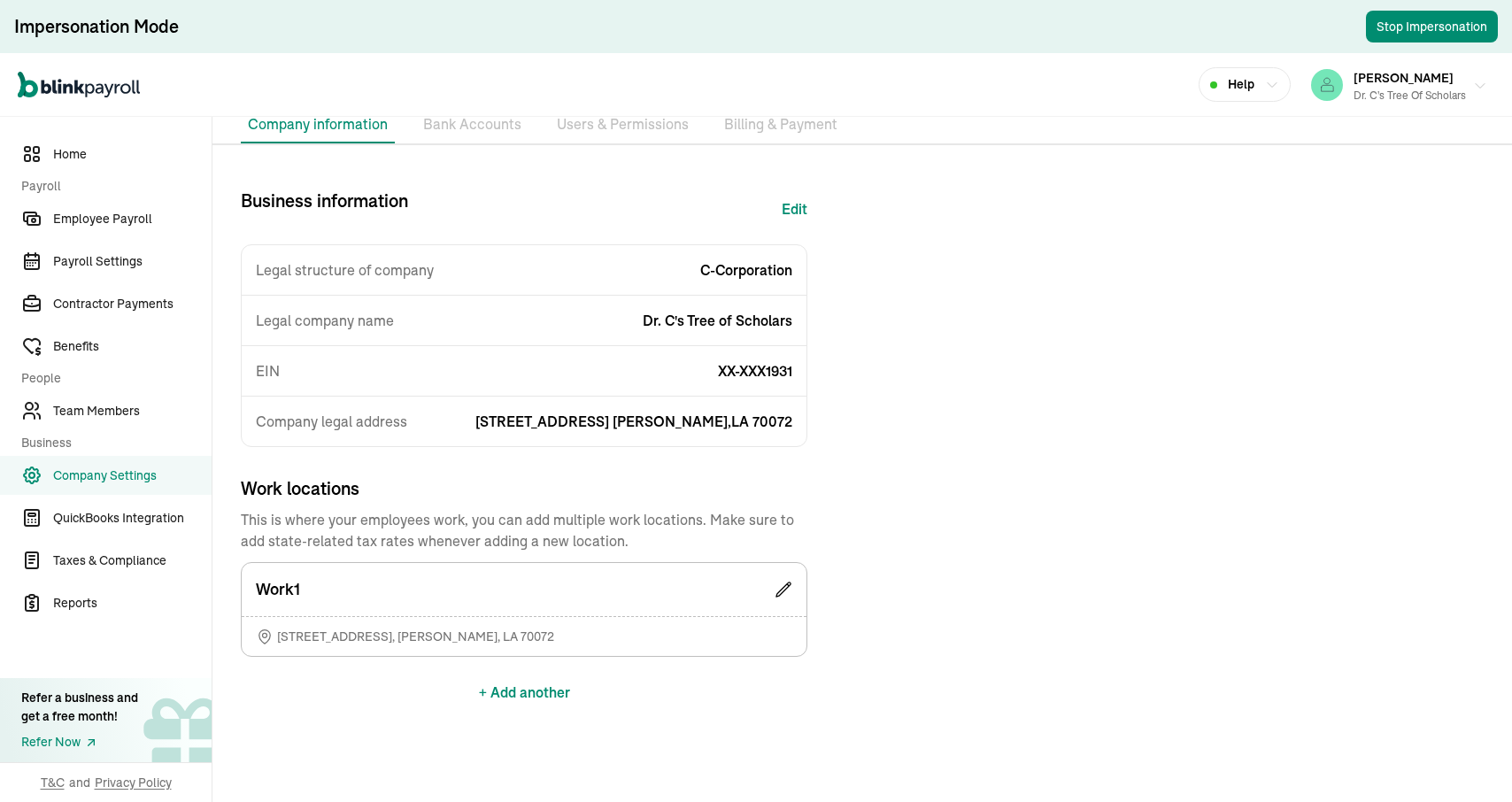
click at [1394, 85] on div "[PERSON_NAME] Dr. C's Tree of Scholars" at bounding box center [1410, 85] width 112 height 37
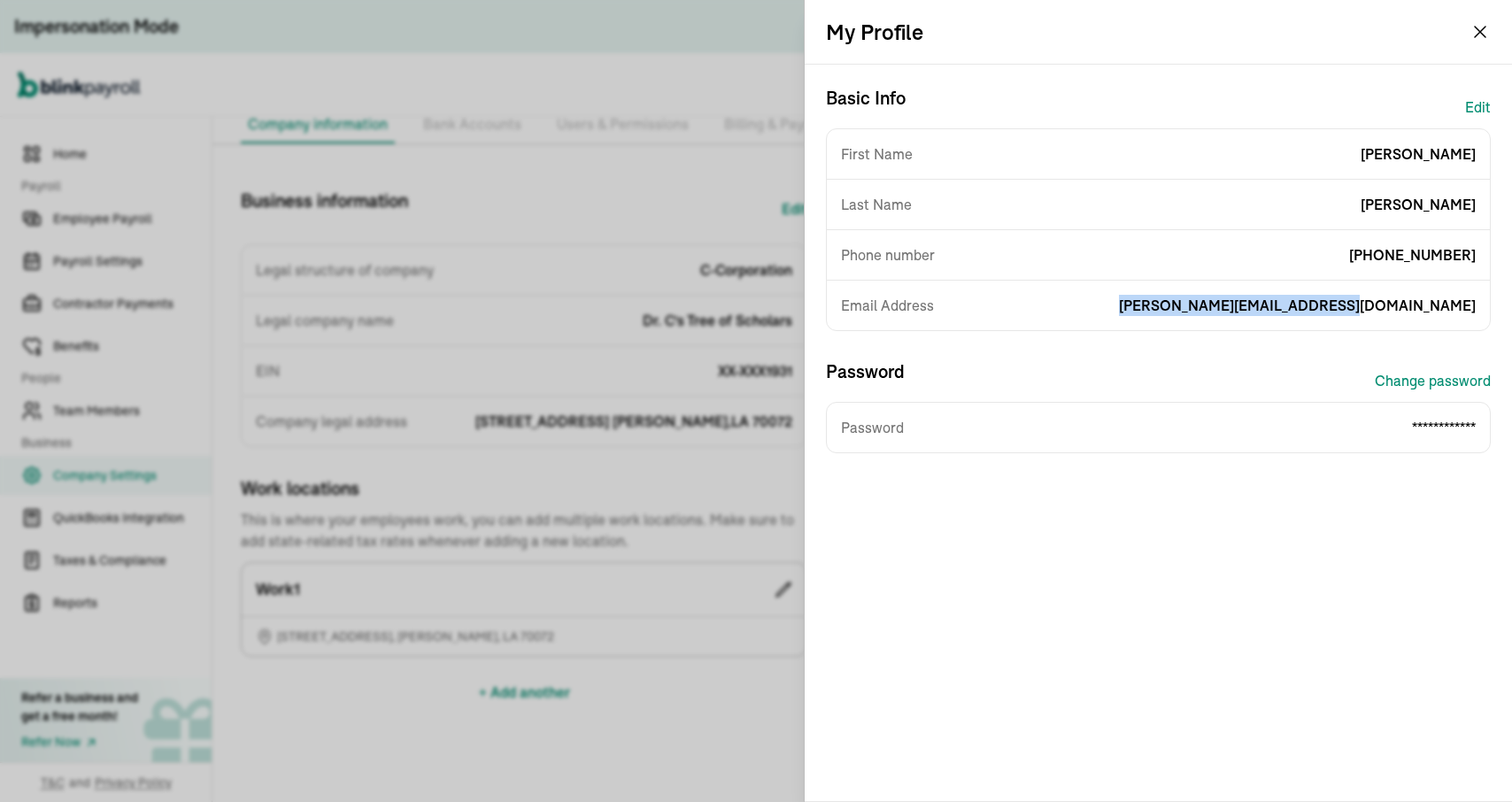
drag, startPoint x: 1260, startPoint y: 305, endPoint x: 1483, endPoint y: 311, distance: 223.1
click at [1483, 310] on div "Email Address [PERSON_NAME][EMAIL_ADDRESS][DOMAIN_NAME]" at bounding box center [1159, 305] width 663 height 50
click at [1357, 302] on span "[PERSON_NAME][EMAIL_ADDRESS][DOMAIN_NAME]" at bounding box center [1297, 305] width 357 height 22
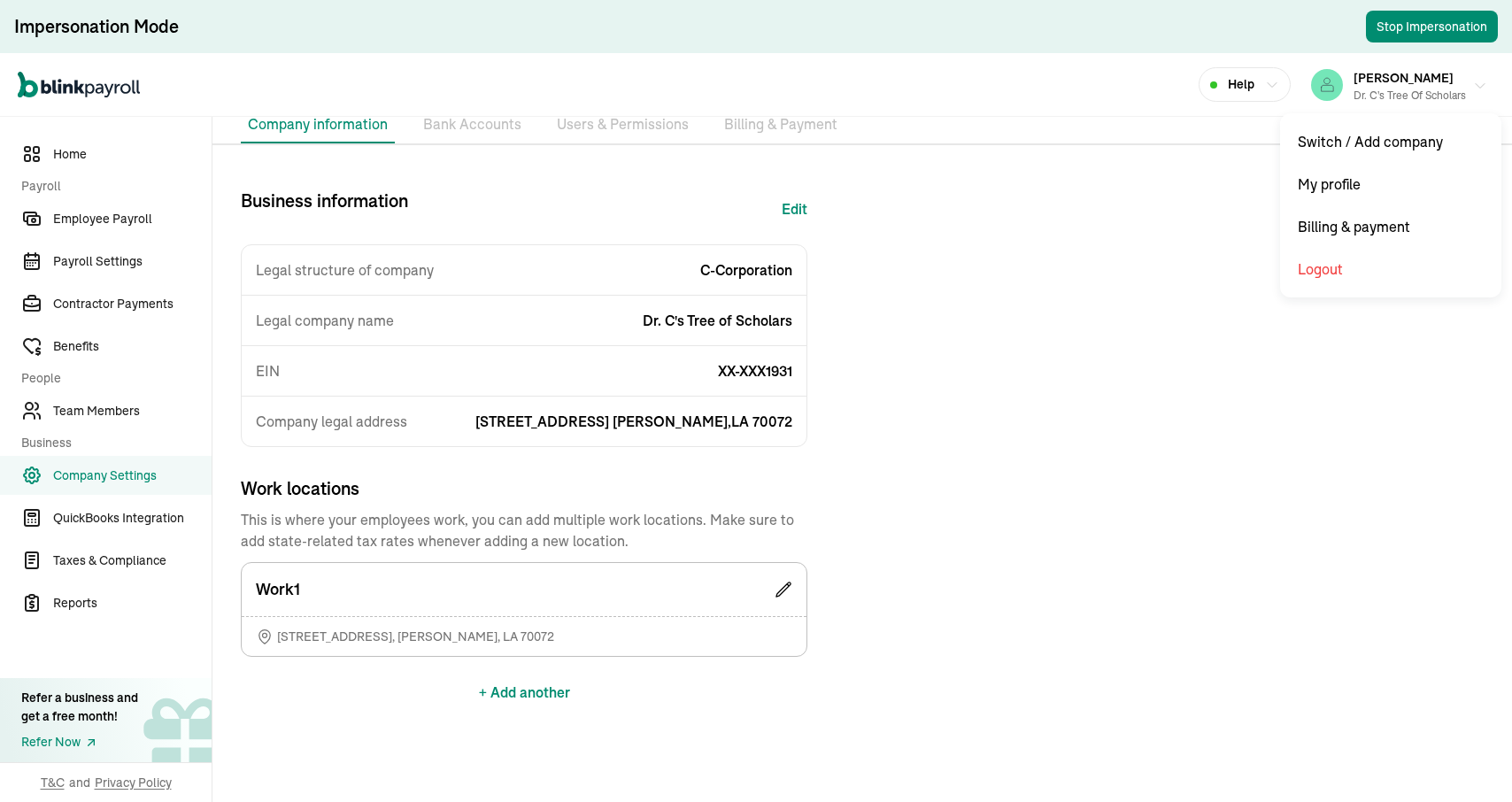
click at [1437, 71] on span "[PERSON_NAME]" at bounding box center [1403, 78] width 100 height 16
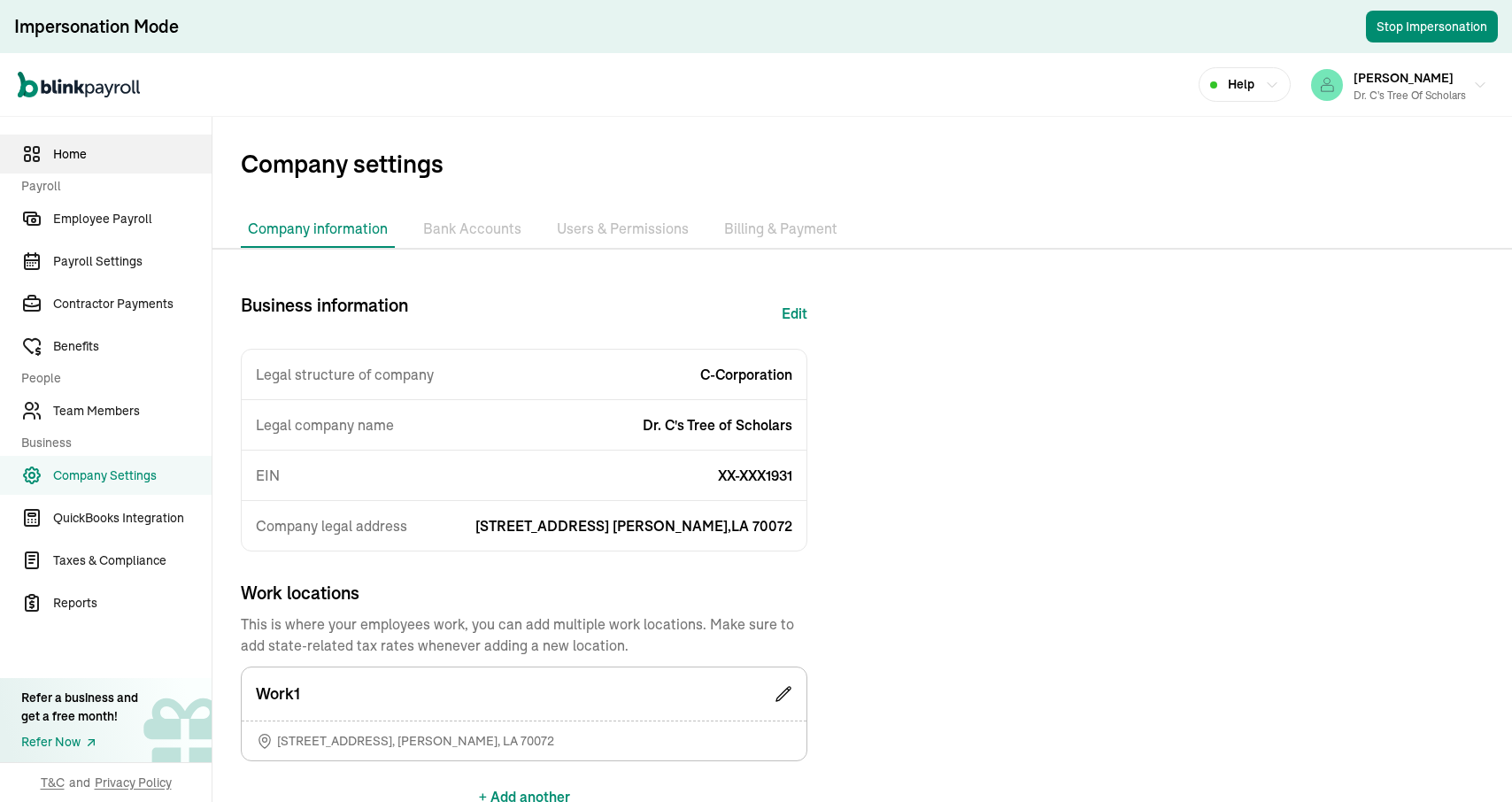
click at [95, 157] on span "Home" at bounding box center [132, 155] width 158 height 19
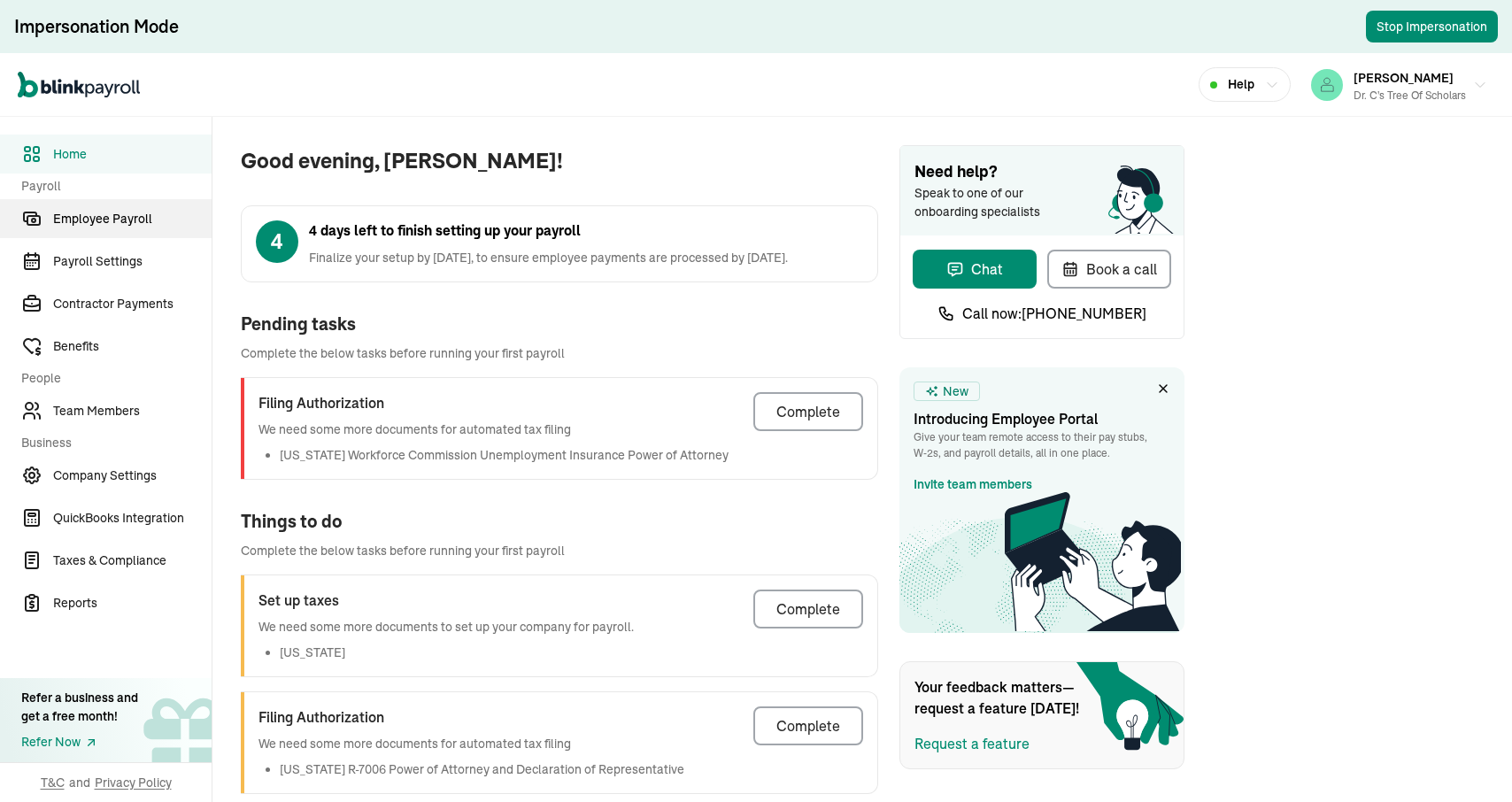
click at [89, 217] on span "Employee Payroll" at bounding box center [132, 219] width 158 height 19
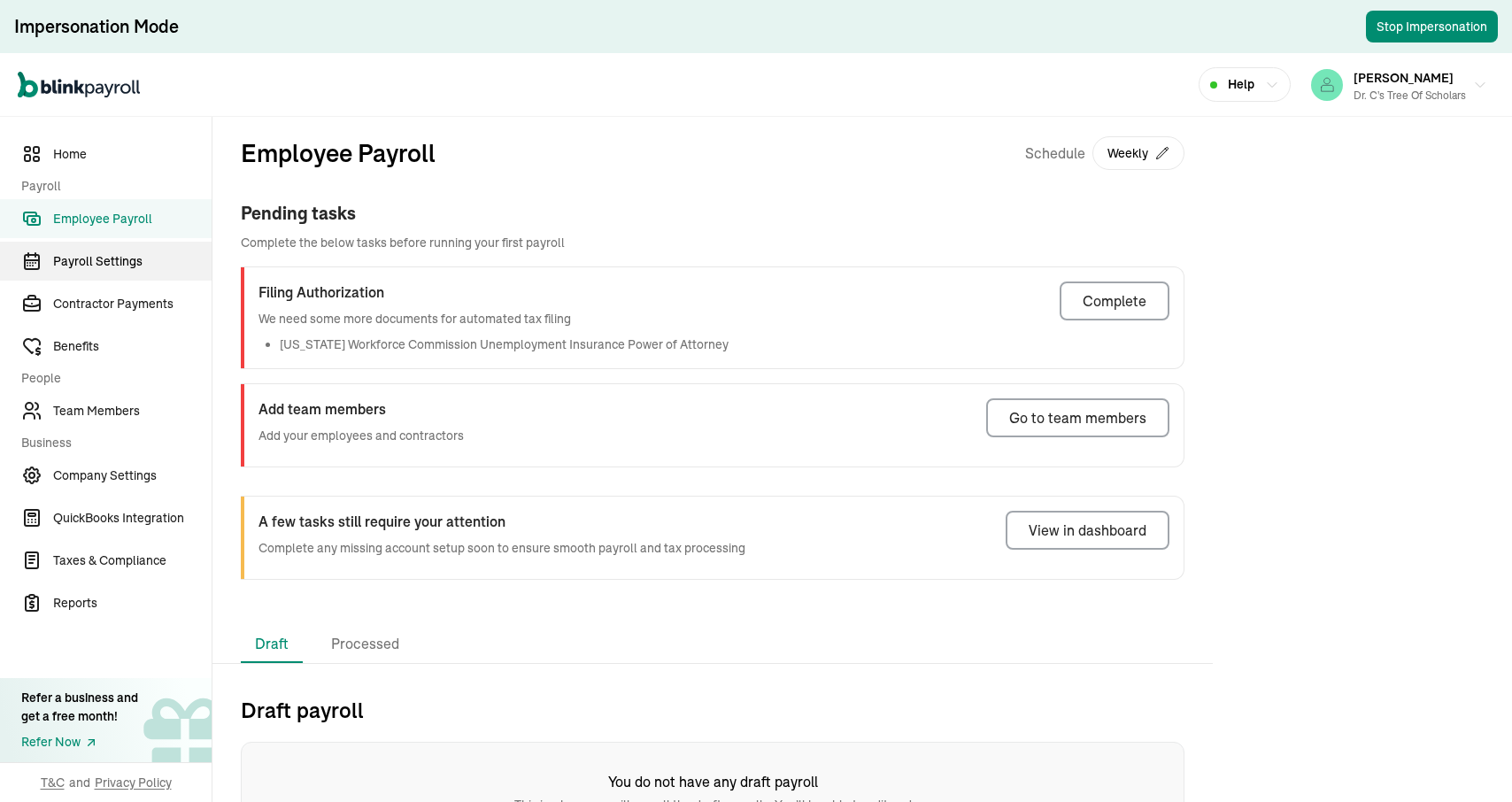
click at [88, 280] on link "Payroll Settings" at bounding box center [106, 261] width 212 height 39
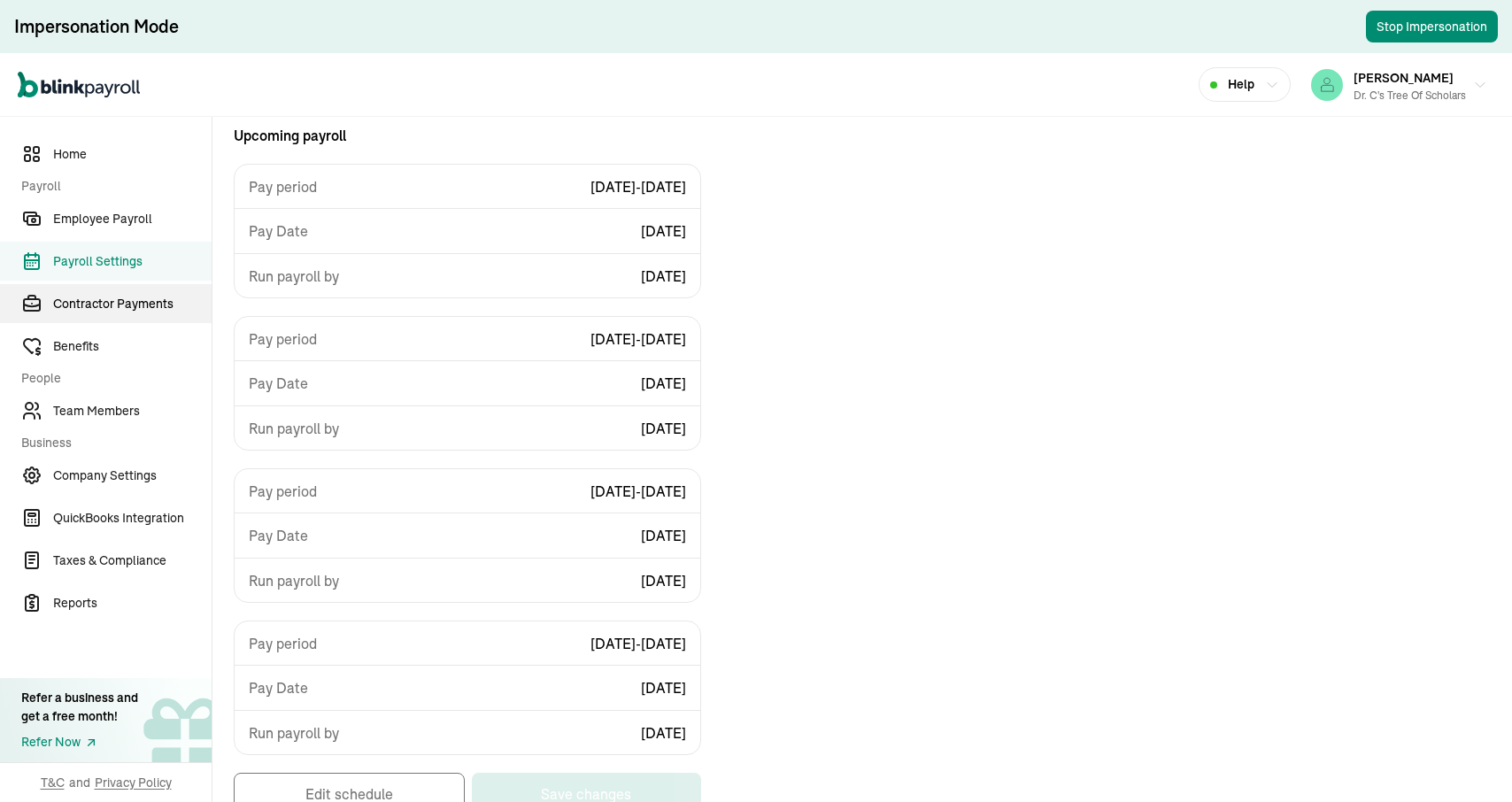
scroll to position [213, 0]
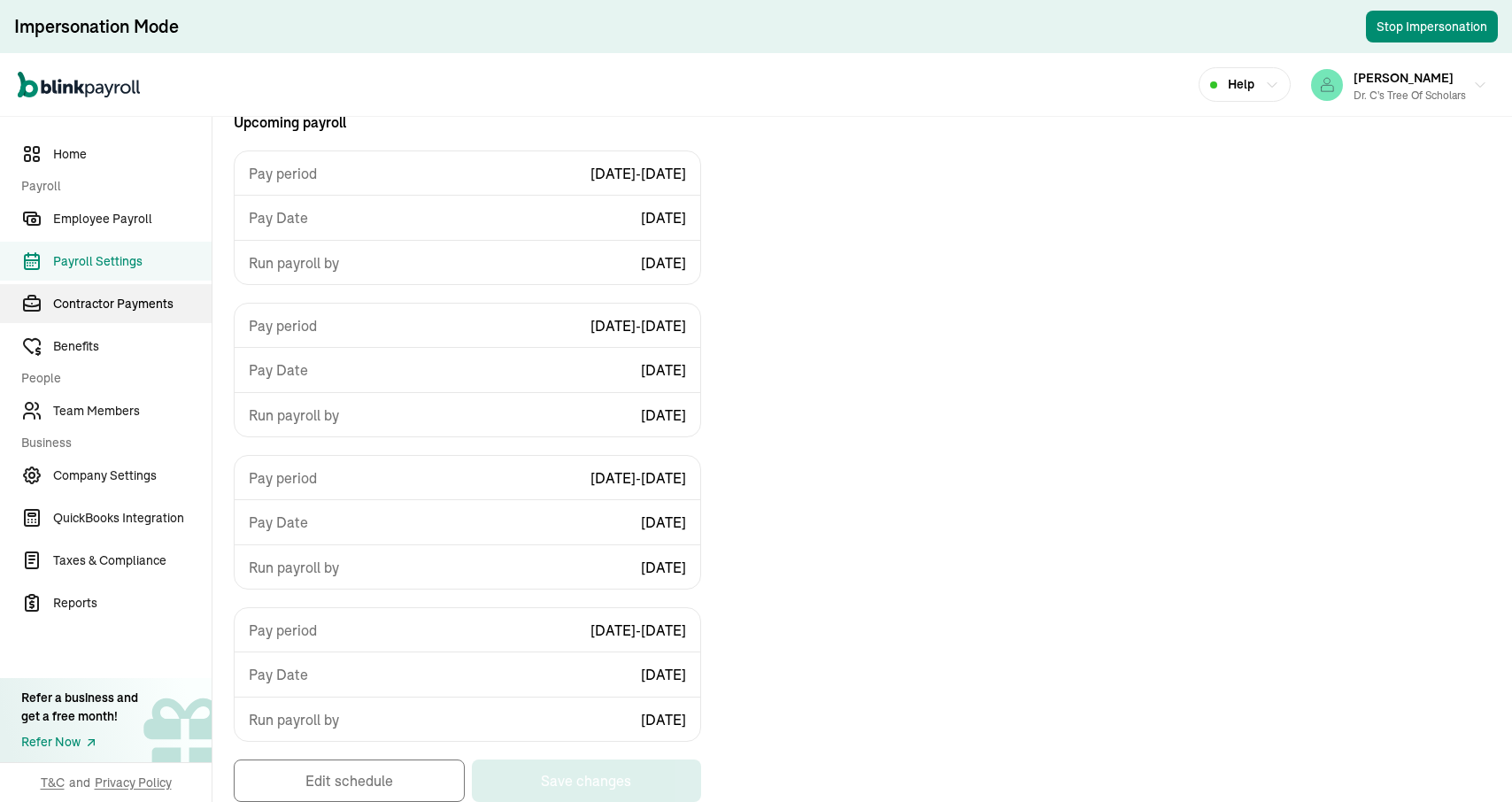
click at [89, 301] on span "Contractor Payments" at bounding box center [132, 304] width 158 height 19
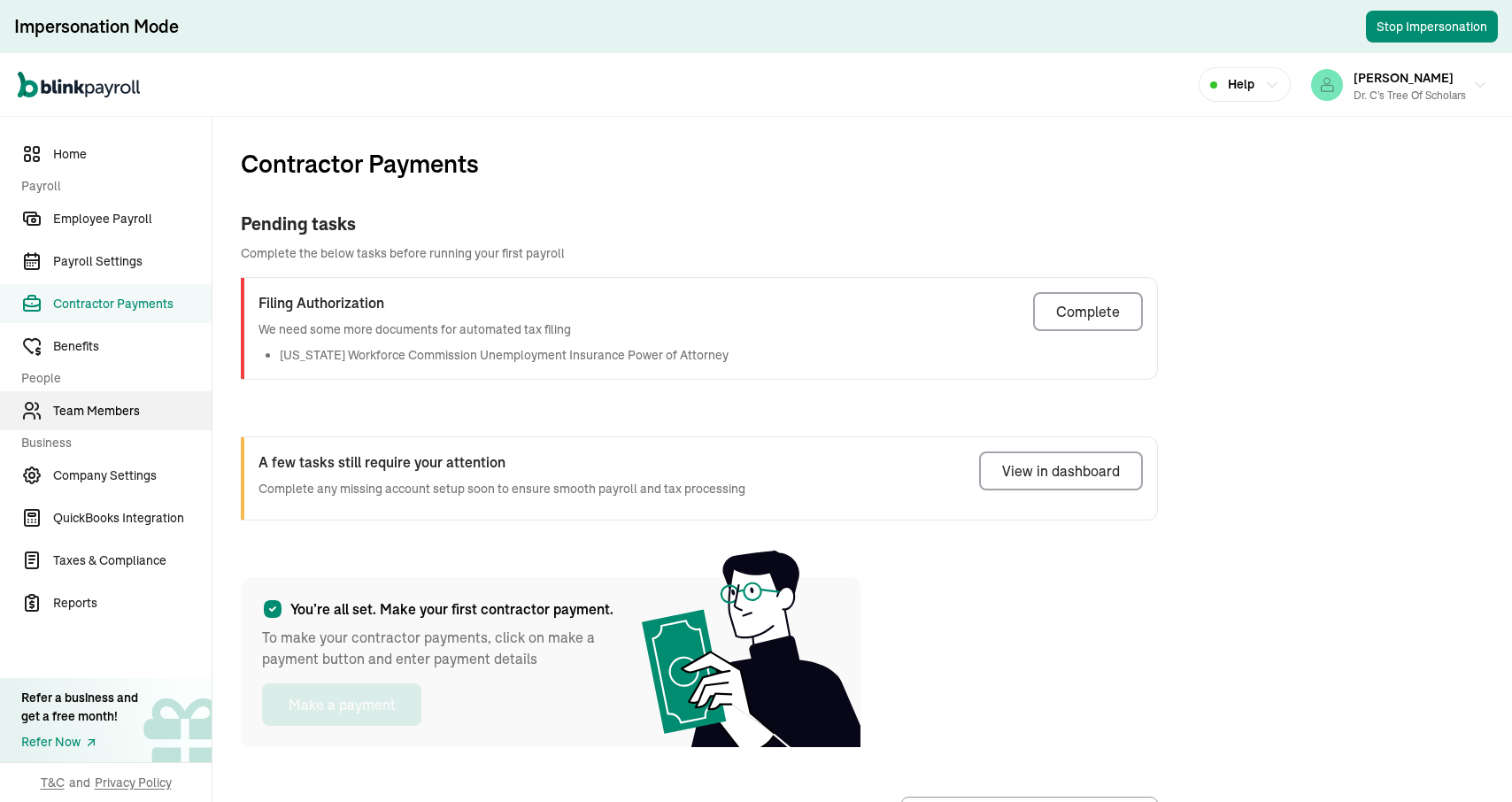
click at [82, 404] on span "Team Members" at bounding box center [132, 411] width 158 height 19
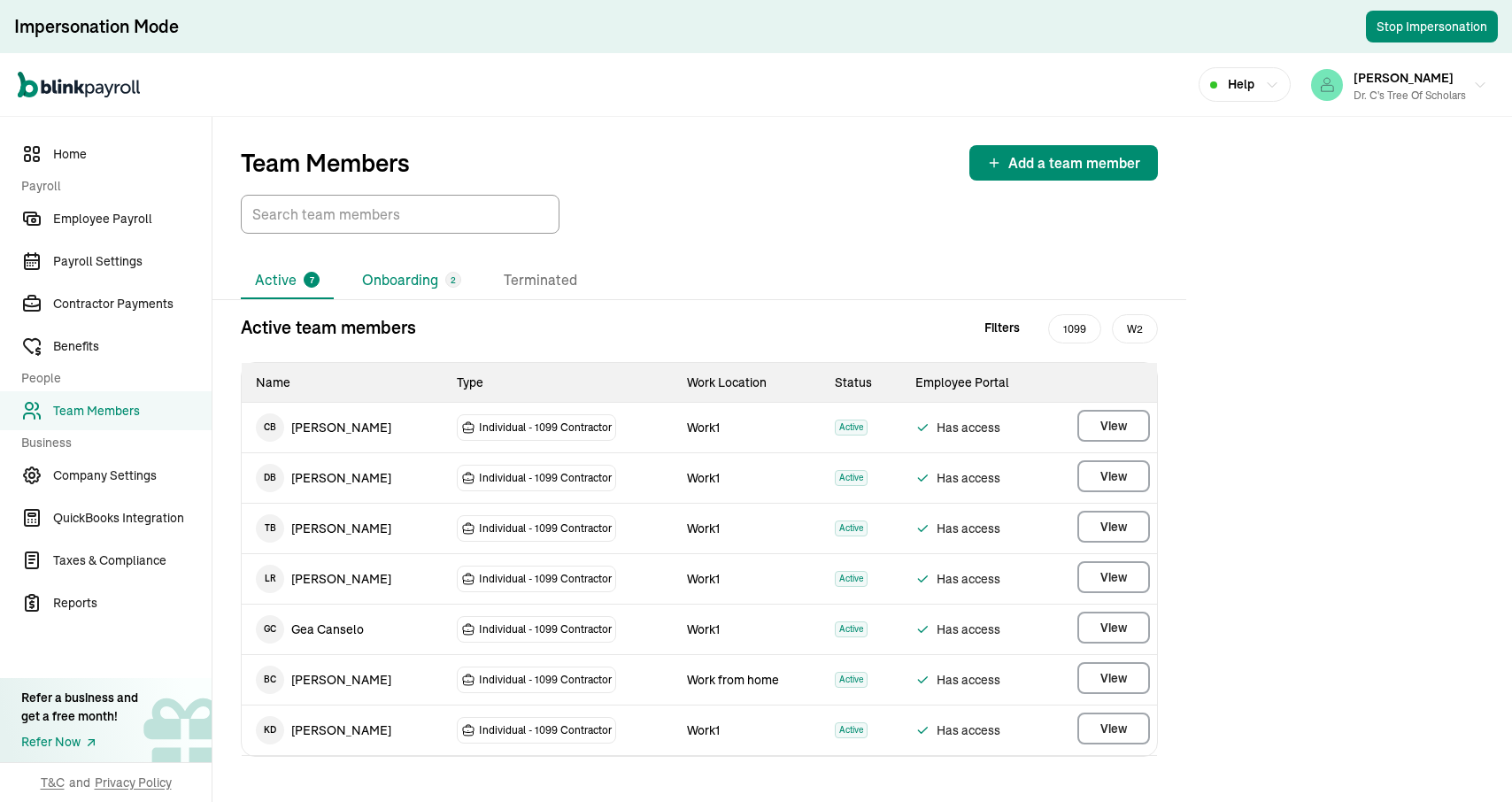
click at [415, 276] on li "Onboarding 2" at bounding box center [411, 281] width 127 height 37
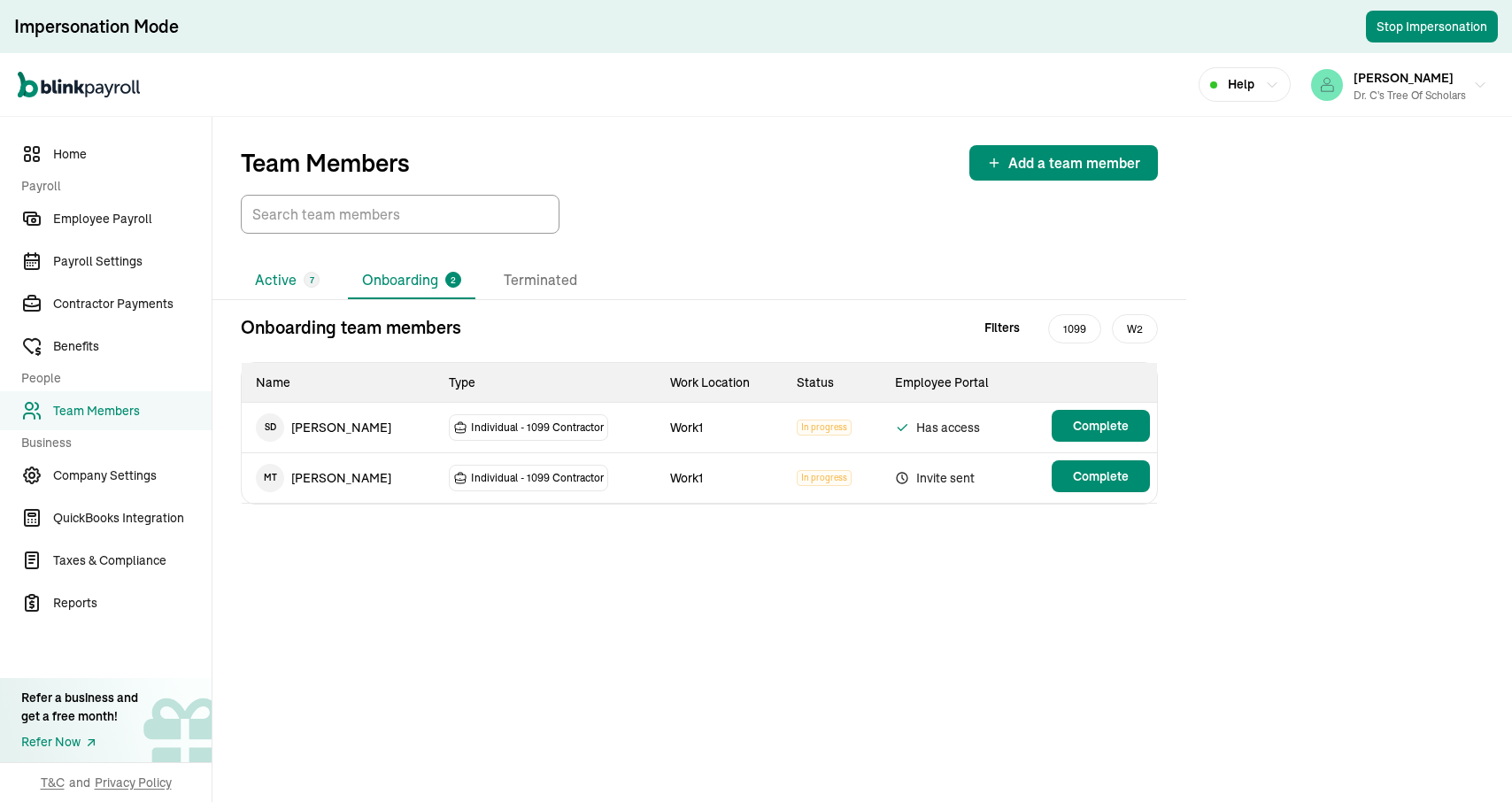
click at [316, 277] on div "7" at bounding box center [311, 279] width 16 height 16
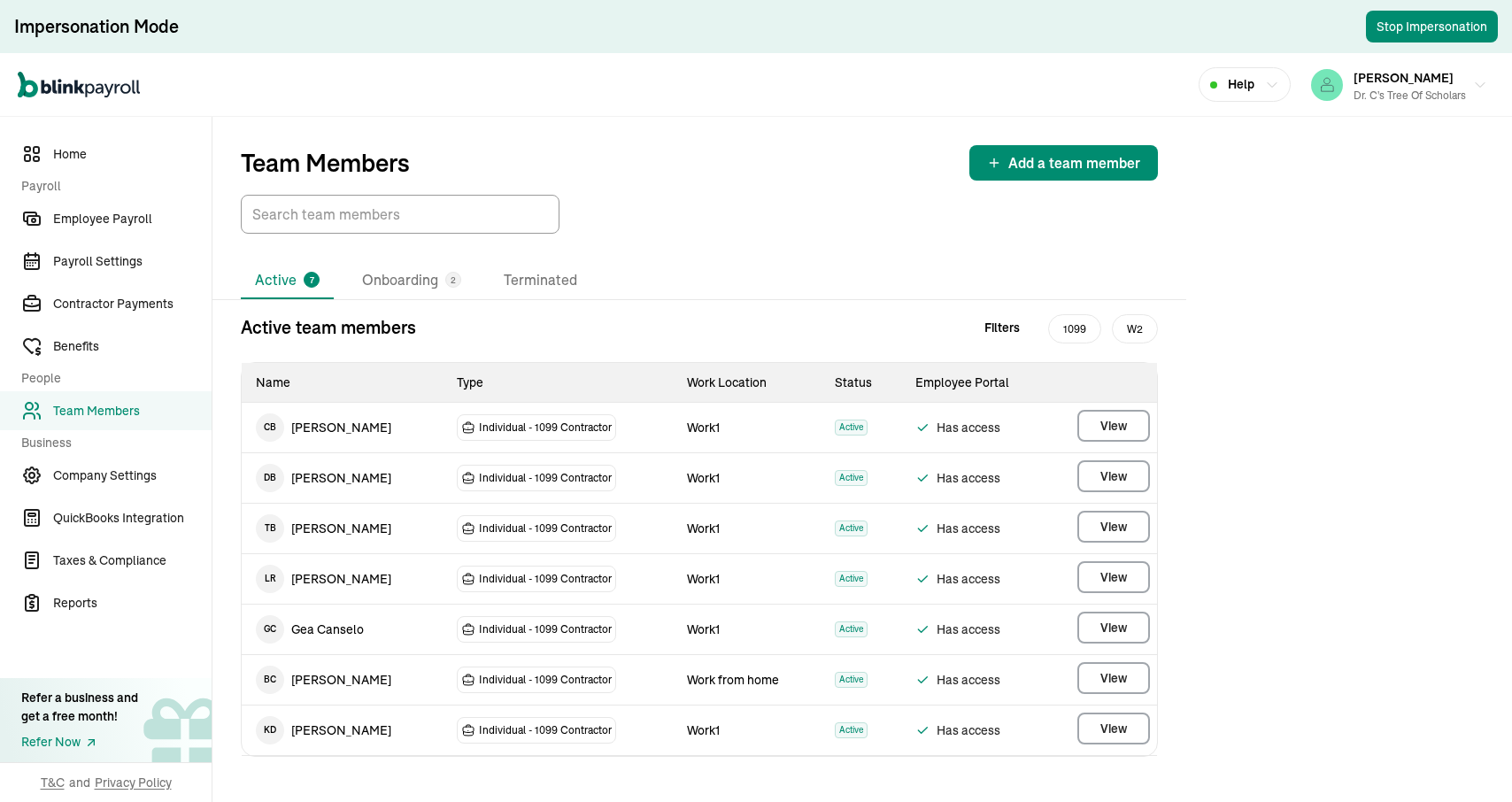
scroll to position [11, 0]
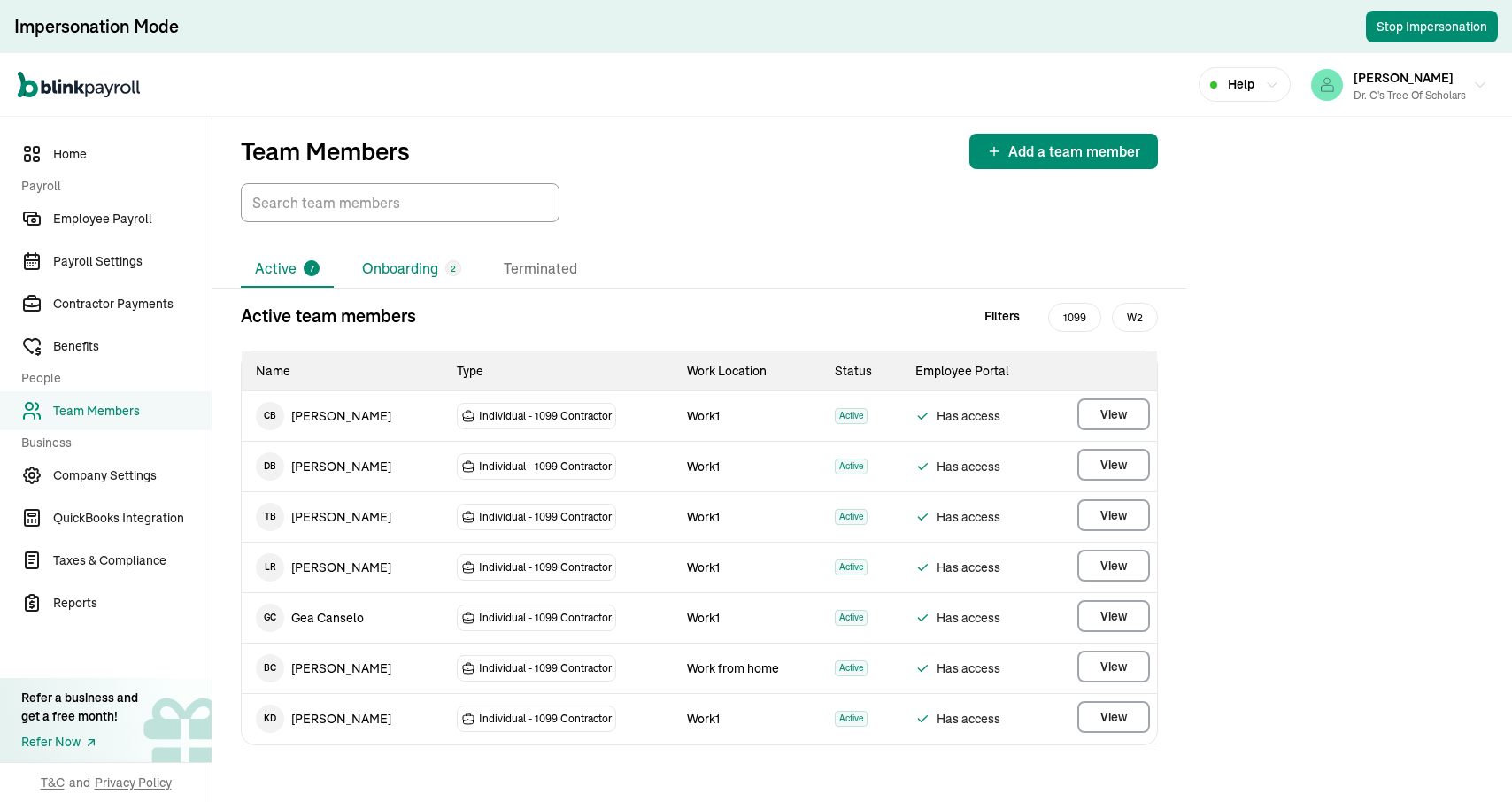
click at [414, 276] on li "Onboarding 2" at bounding box center [411, 269] width 127 height 37
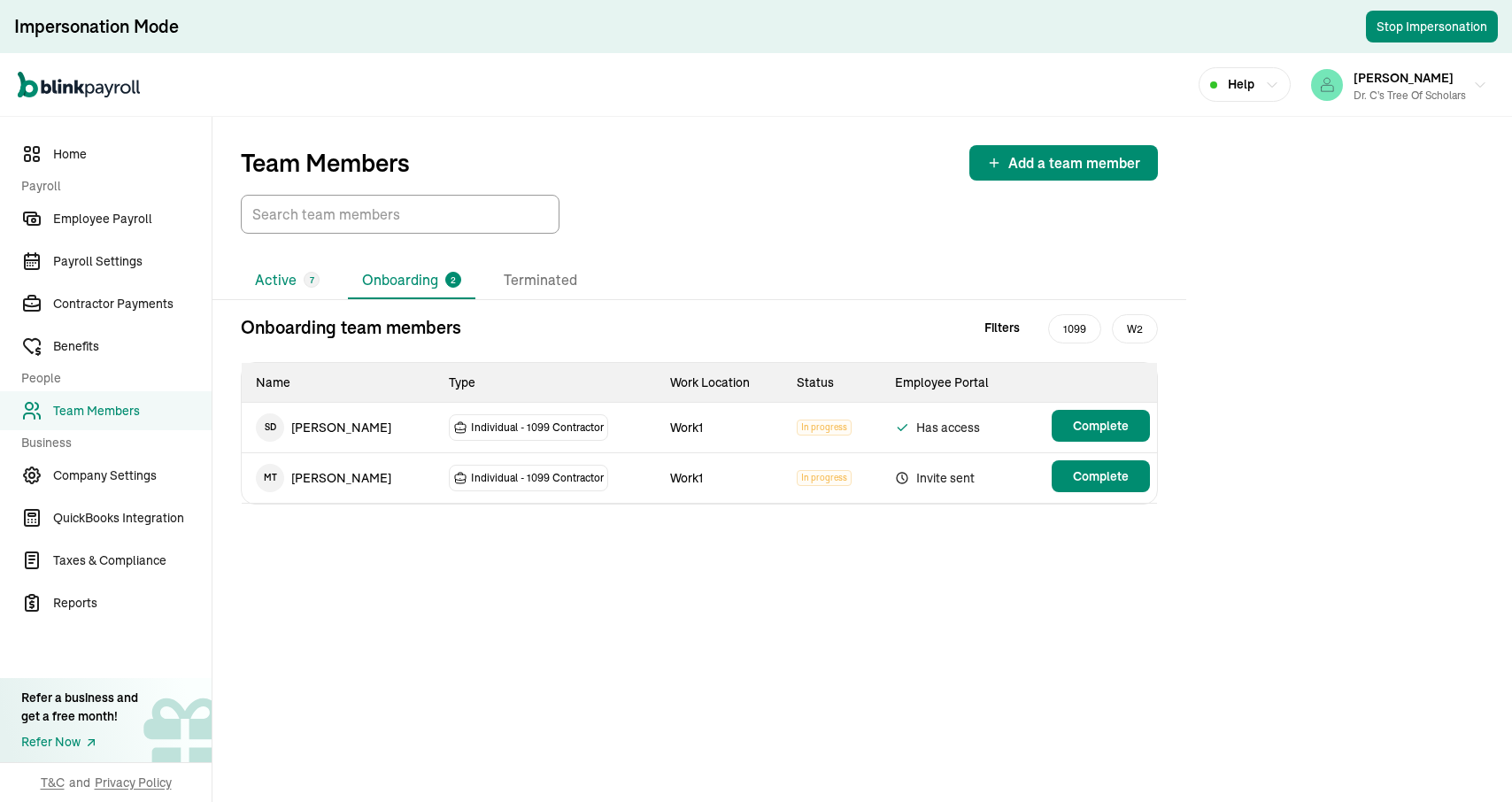
click at [284, 282] on li "Active 7" at bounding box center [287, 281] width 93 height 37
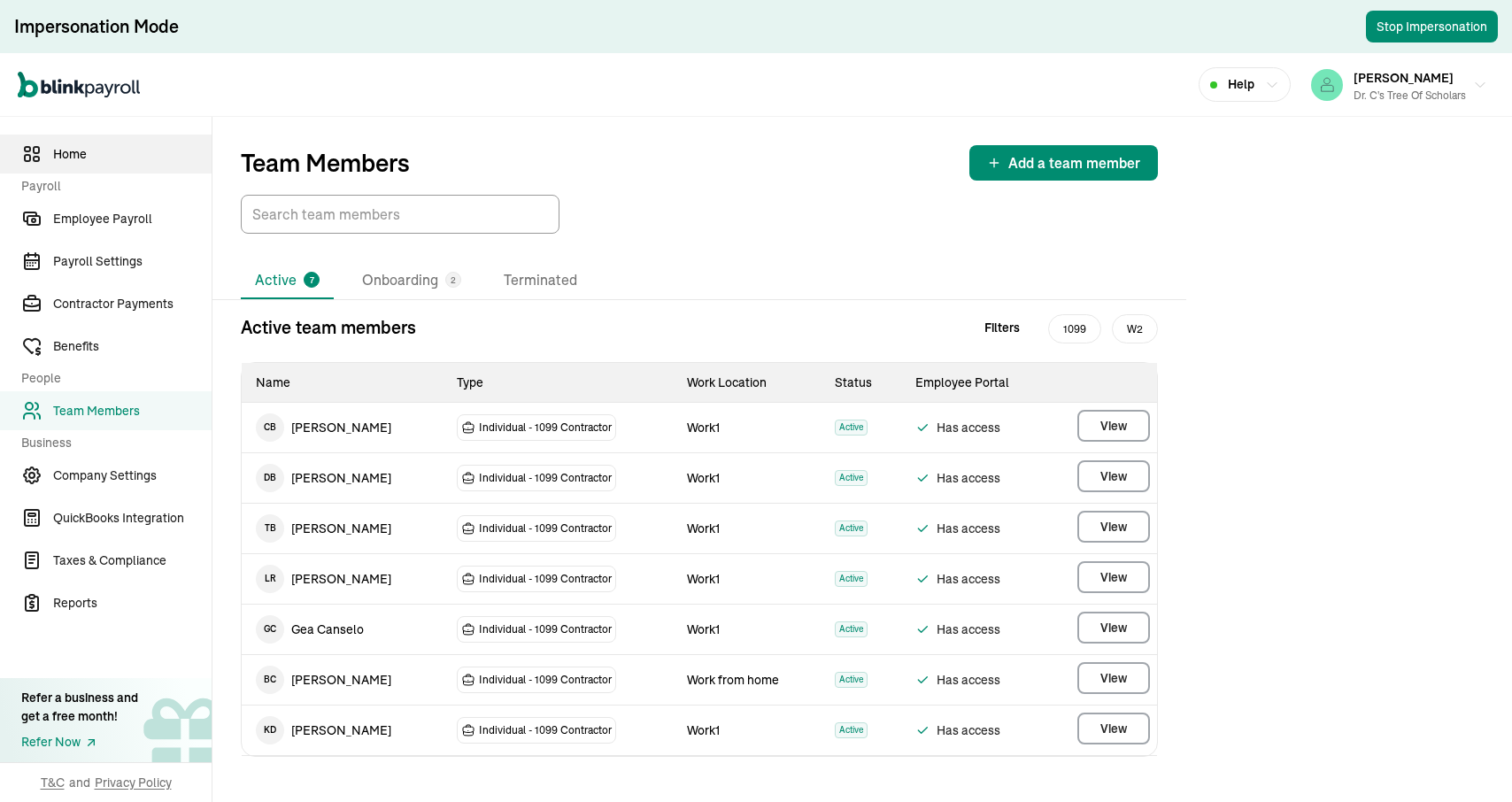
click at [84, 162] on span "Home" at bounding box center [132, 155] width 158 height 19
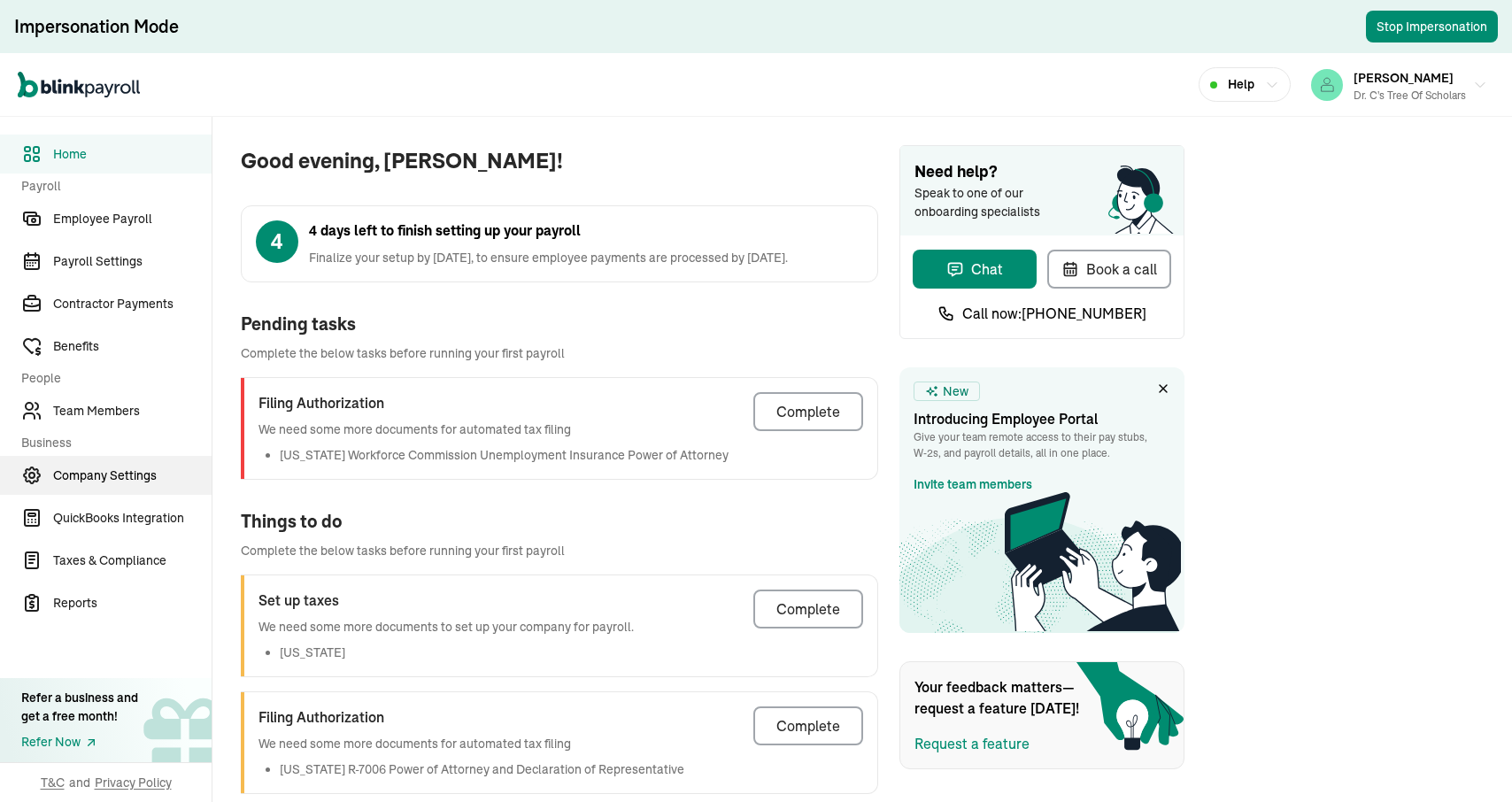
click at [84, 469] on span "Company Settings" at bounding box center [132, 476] width 158 height 19
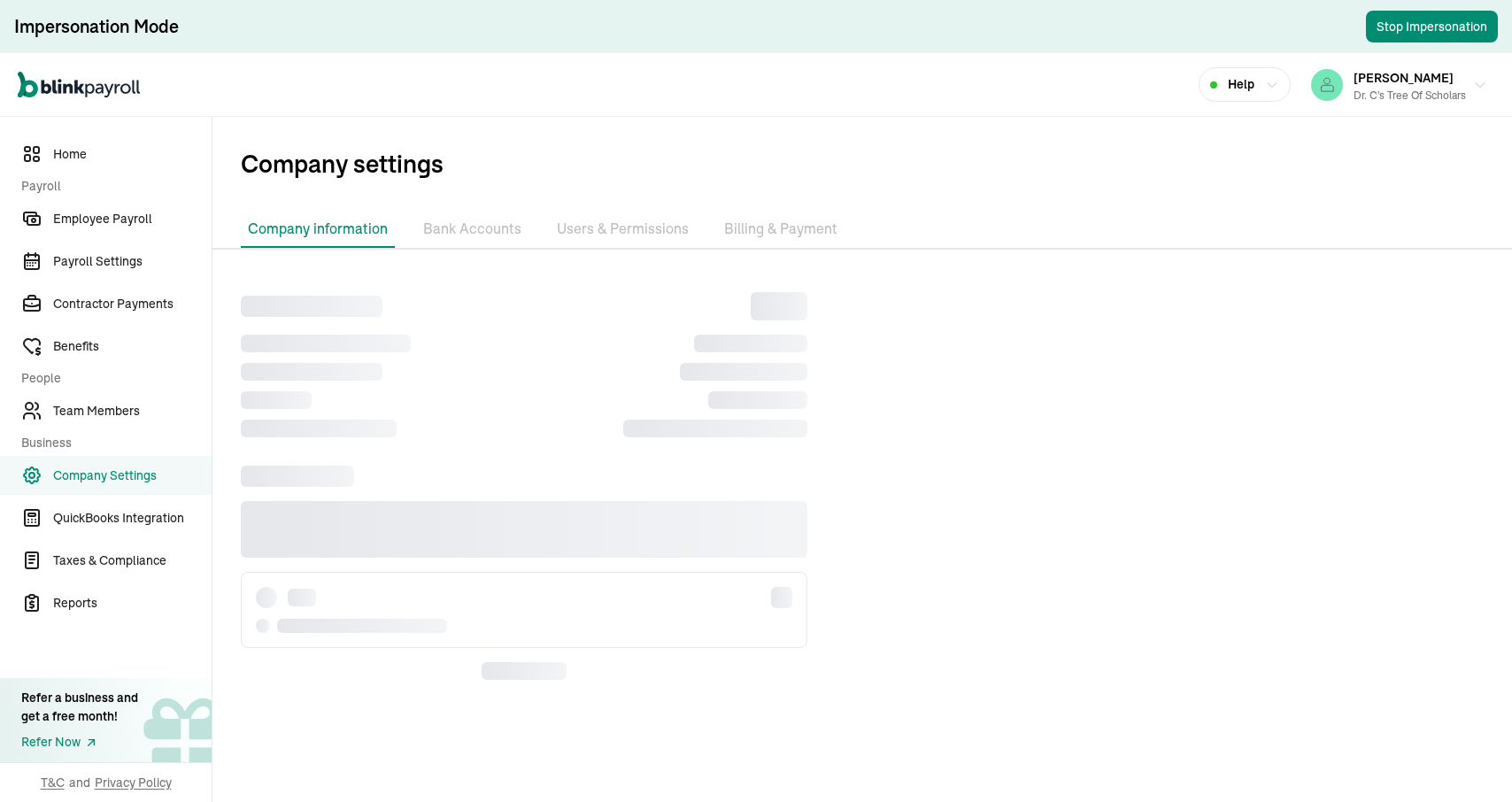
click at [637, 238] on li "Users & Permissions" at bounding box center [623, 230] width 146 height 37
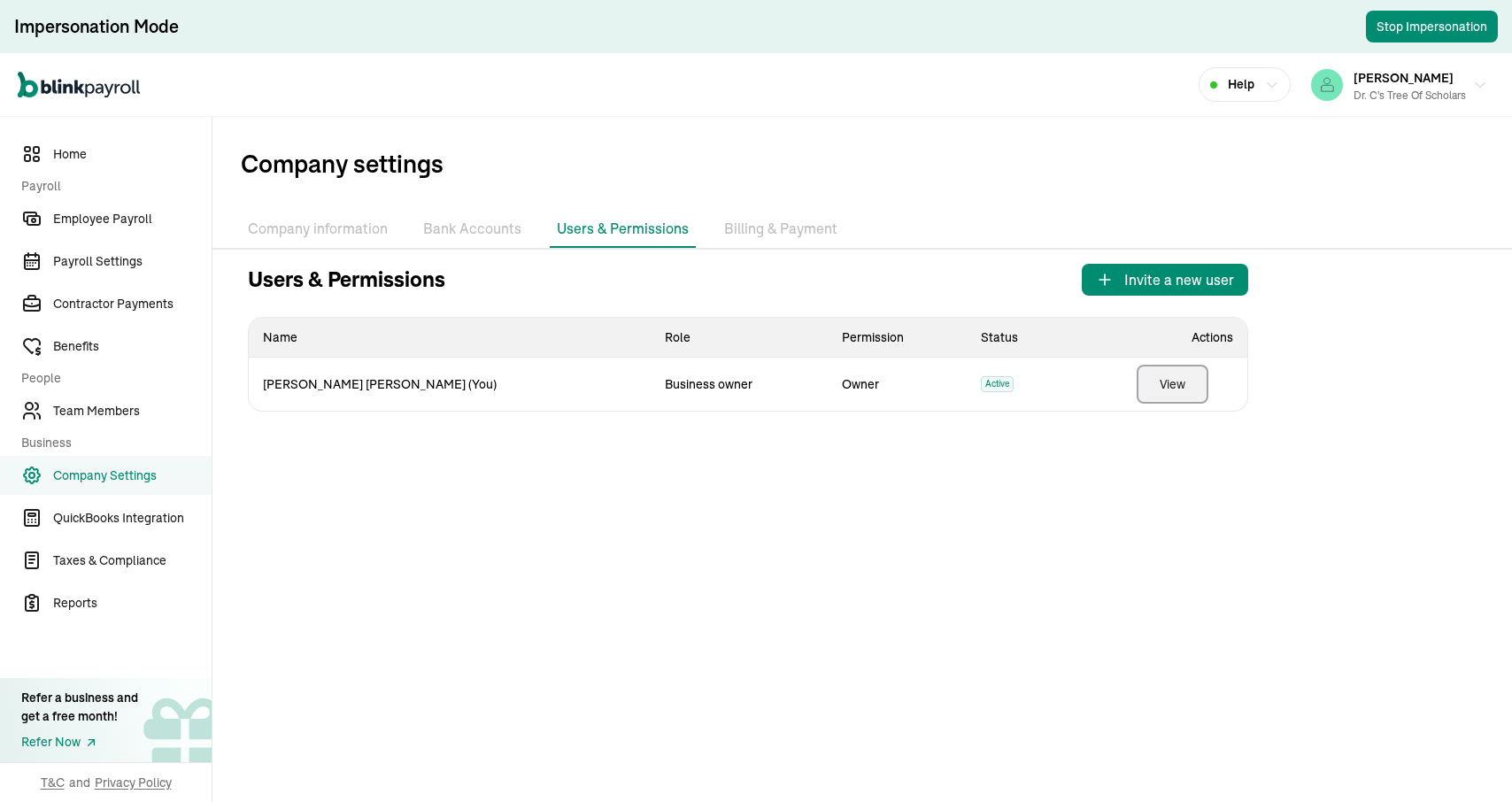
click at [1195, 389] on button "View" at bounding box center [1173, 384] width 72 height 39
click at [1436, 82] on span "[PERSON_NAME]" at bounding box center [1403, 78] width 100 height 16
click at [316, 222] on li "Company information" at bounding box center [318, 230] width 154 height 37
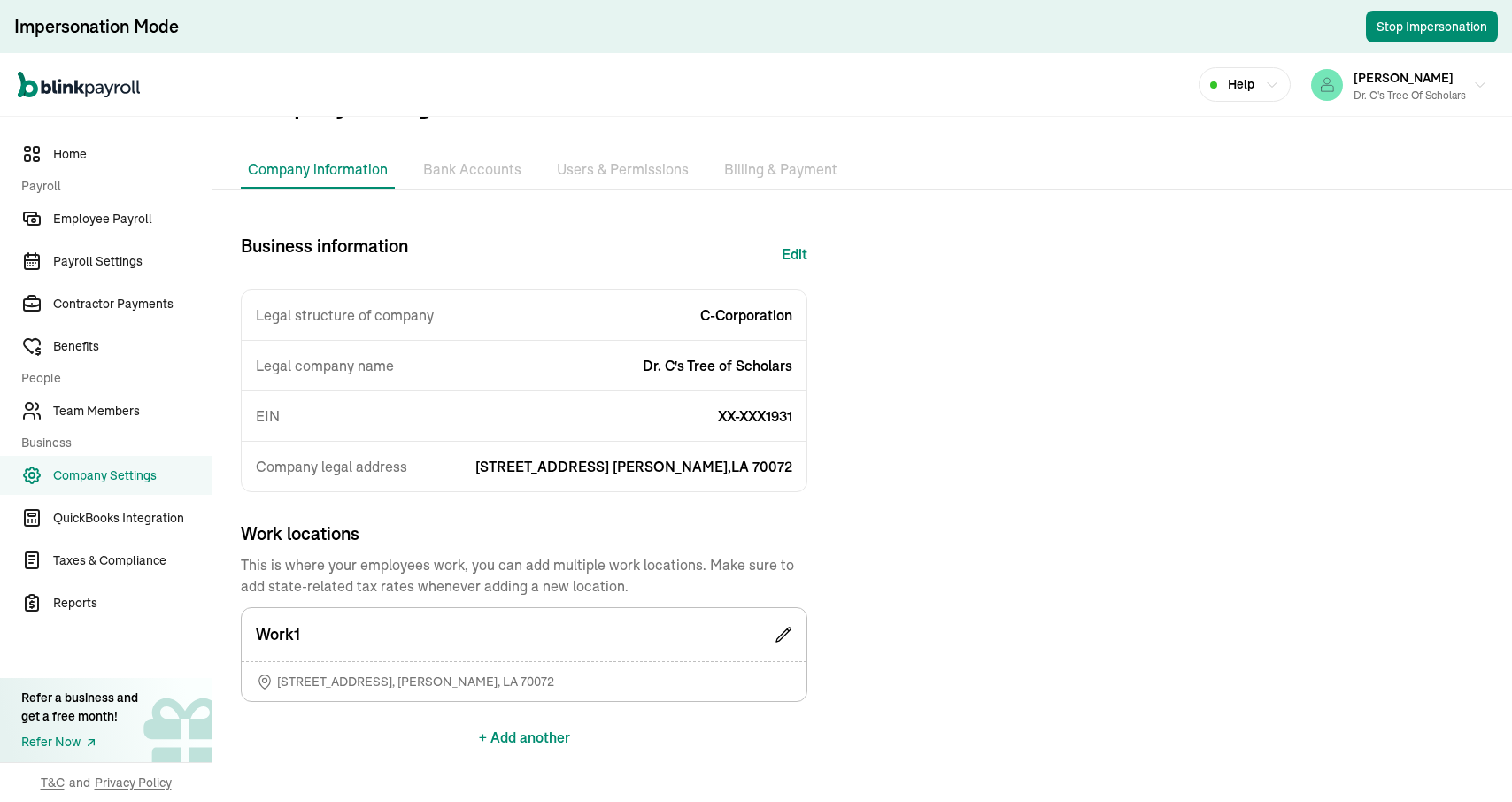
scroll to position [105, 0]
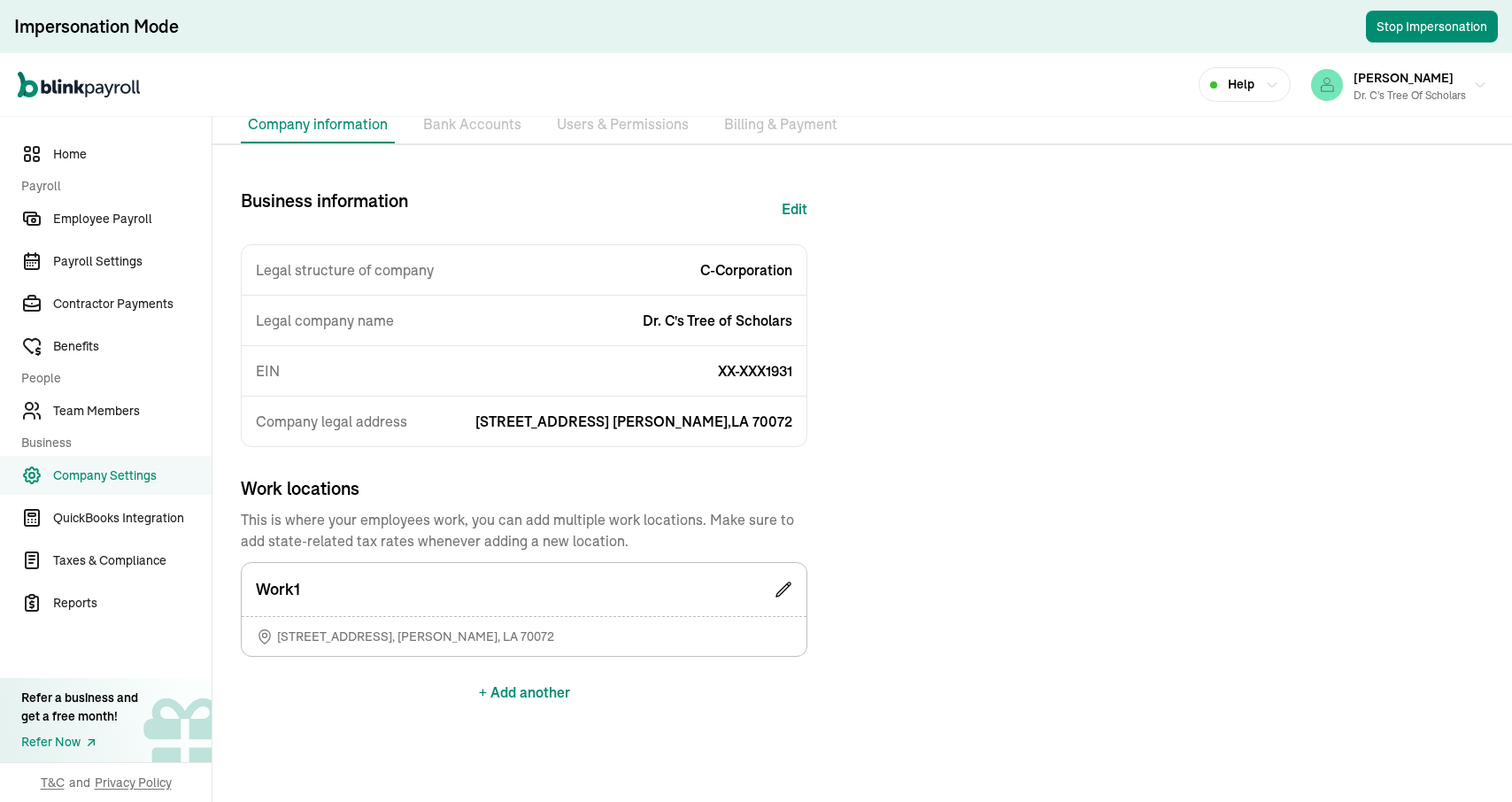
click at [793, 210] on button "Edit" at bounding box center [794, 208] width 25 height 42
select select "C-Corporation"
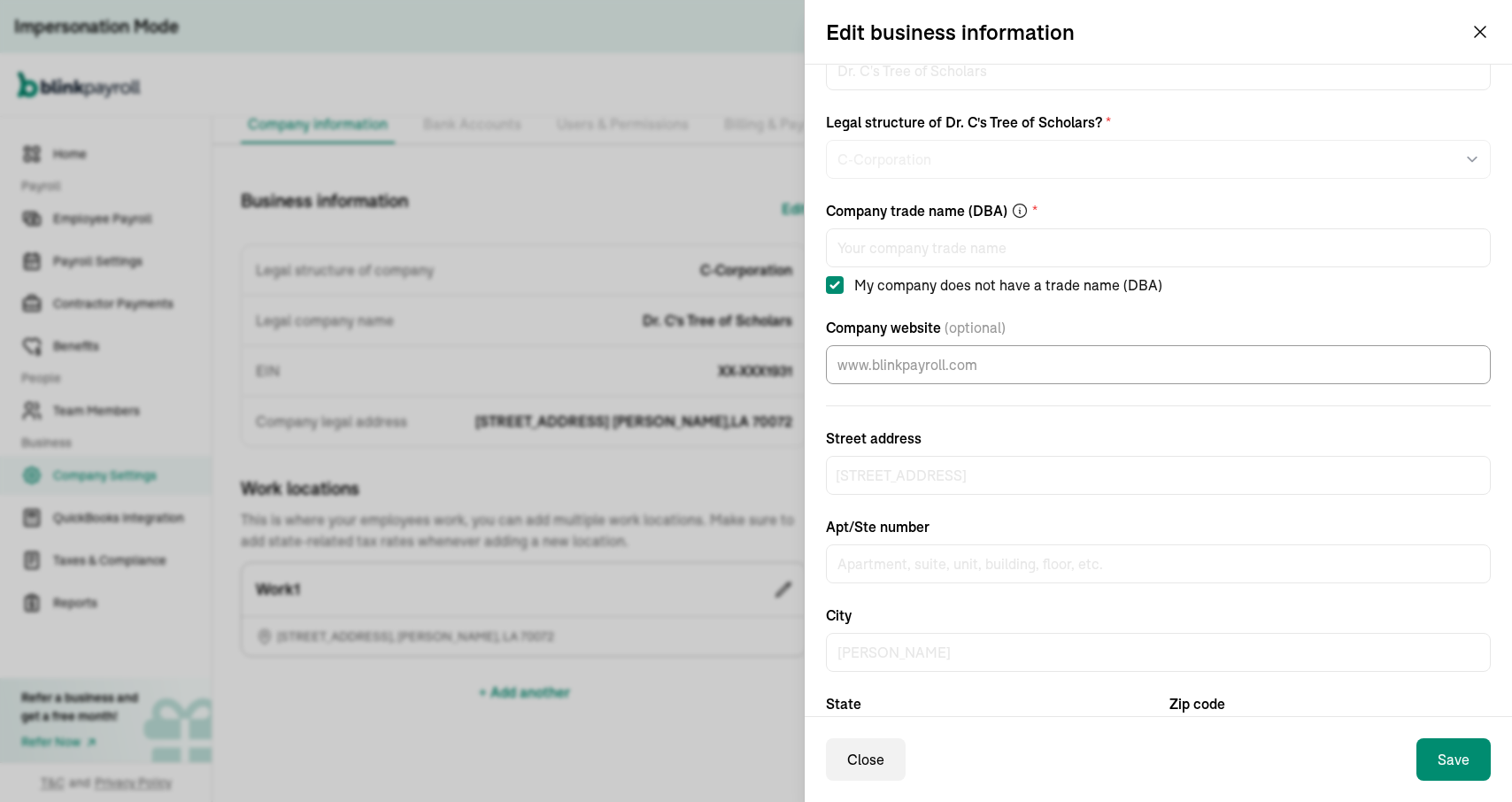
scroll to position [0, 0]
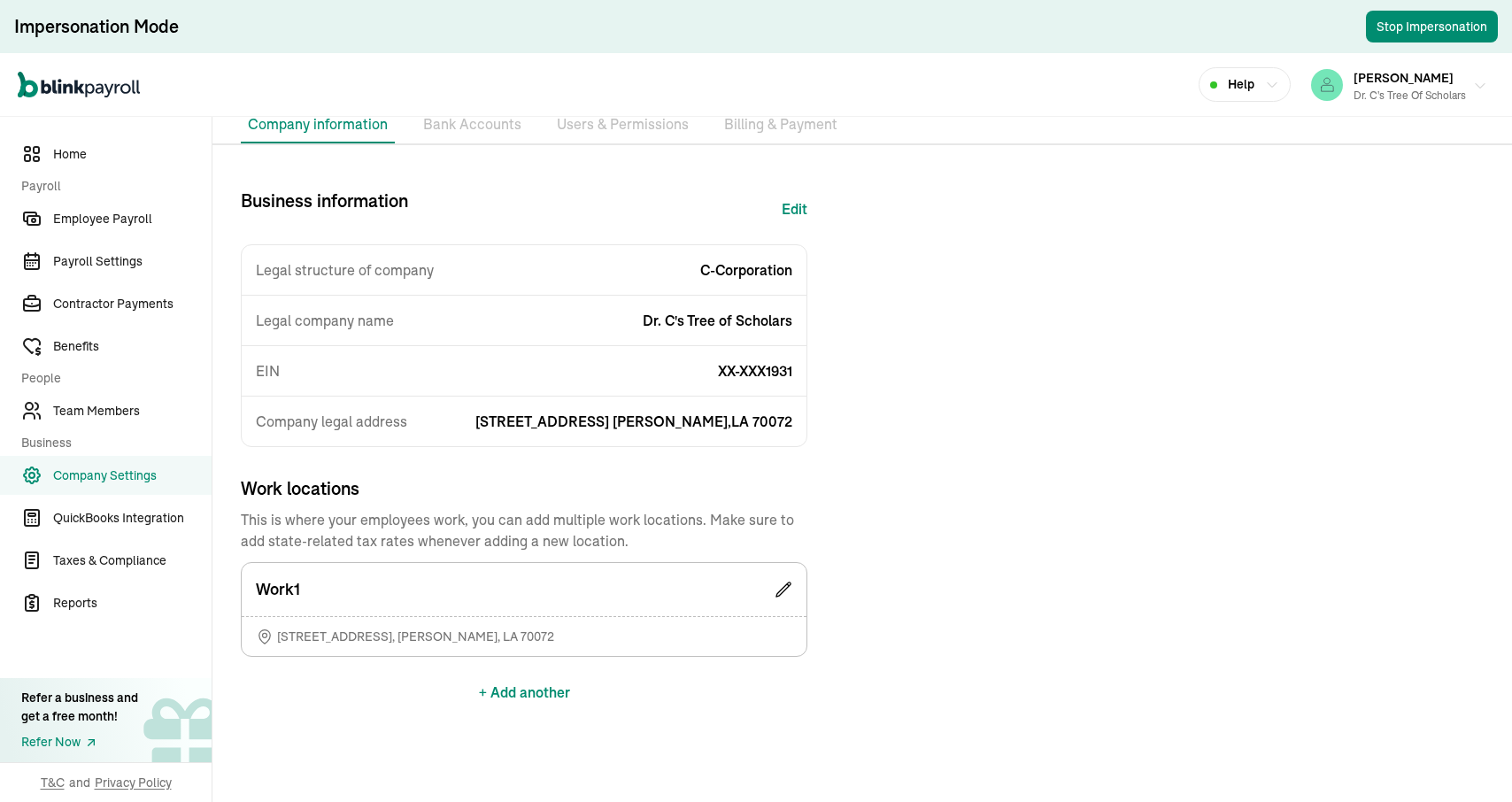
click at [1380, 92] on div "Dr. C's Tree of Scholars" at bounding box center [1410, 96] width 112 height 16
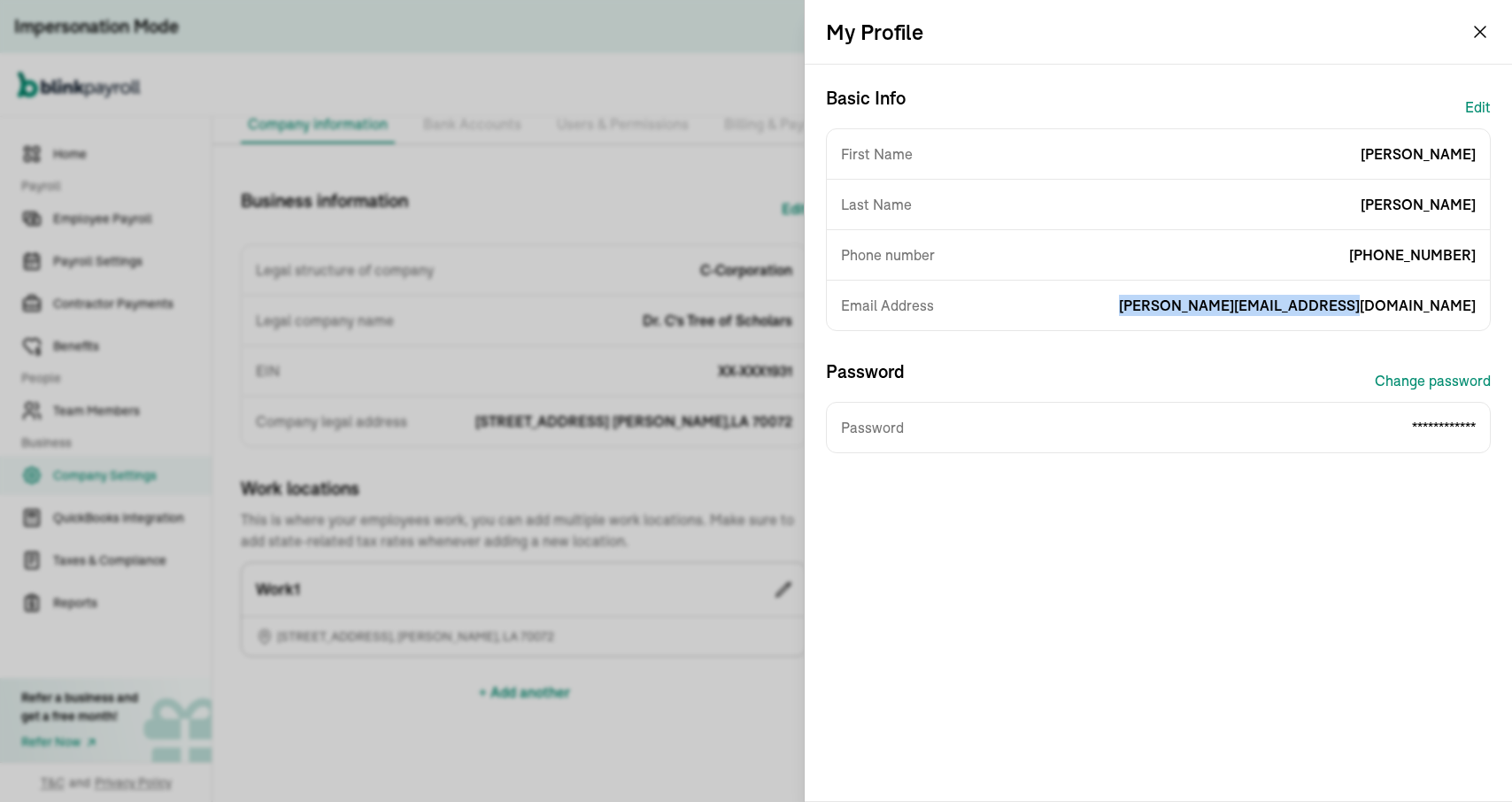
drag, startPoint x: 1258, startPoint y: 305, endPoint x: 1510, endPoint y: 301, distance: 252.0
click at [1510, 301] on div "**********" at bounding box center [1158, 433] width 707 height 736
copy span "[PERSON_NAME][EMAIL_ADDRESS][DOMAIN_NAME]"
